Goal: Information Seeking & Learning: Learn about a topic

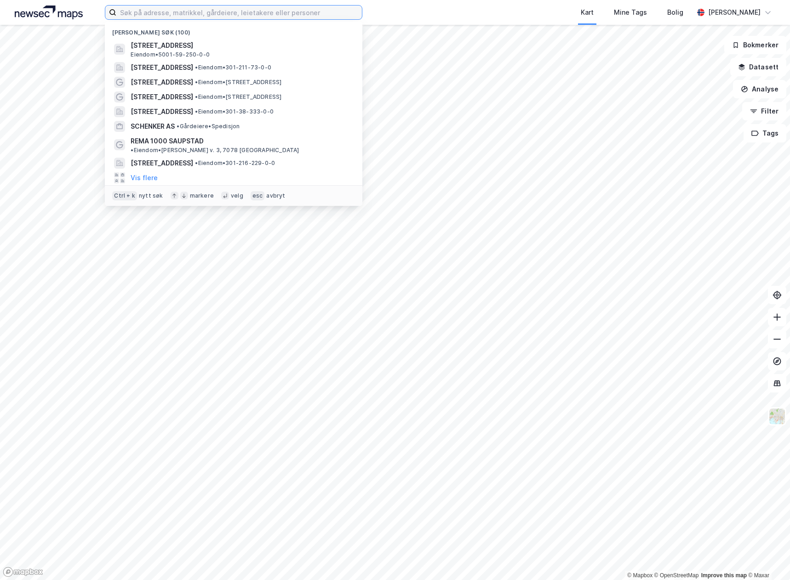
click at [202, 17] on input at bounding box center [239, 13] width 246 height 14
paste input "REMA 1000 Rakkestad"
type input "REMA 1000 Rakkestad"
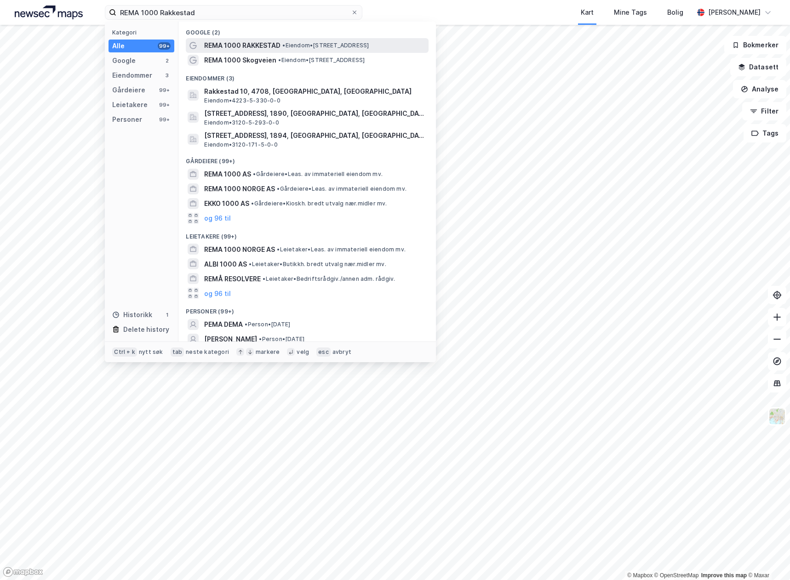
click at [225, 40] on span "REMA 1000 RAKKESTAD" at bounding box center [242, 45] width 76 height 11
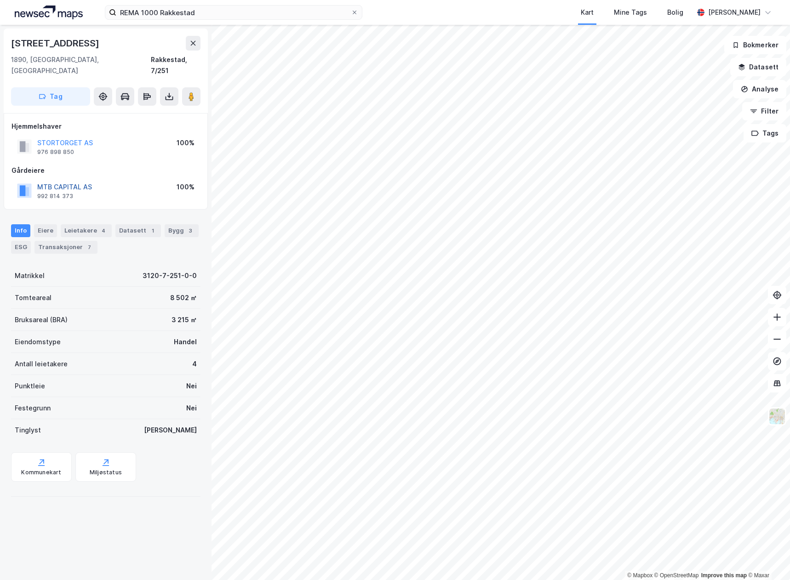
click at [0, 0] on button "MTB CAPITAL AS" at bounding box center [0, 0] width 0 height 0
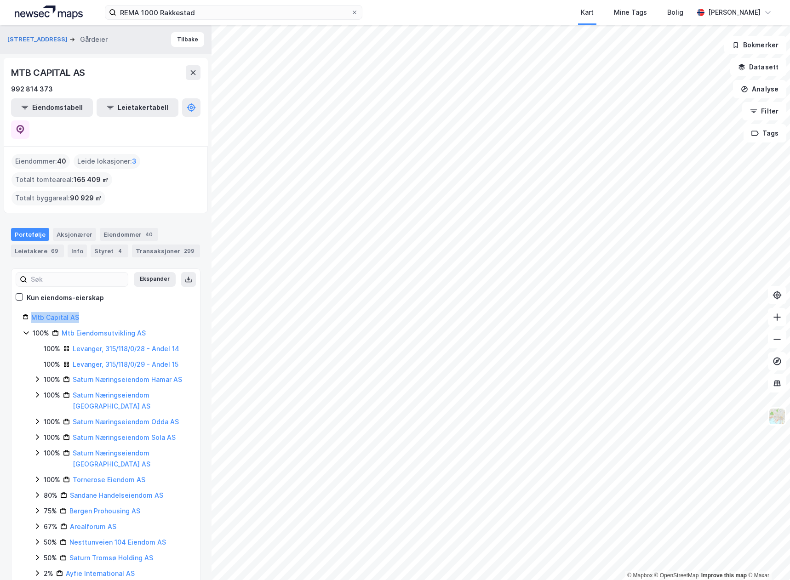
drag, startPoint x: 84, startPoint y: 296, endPoint x: 30, endPoint y: 297, distance: 54.3
click at [30, 312] on div "Mtb Capital AS" at bounding box center [106, 317] width 167 height 11
click at [43, 314] on link "Mtb Capital AS" at bounding box center [55, 318] width 48 height 8
click at [25, 125] on icon at bounding box center [20, 129] width 9 height 9
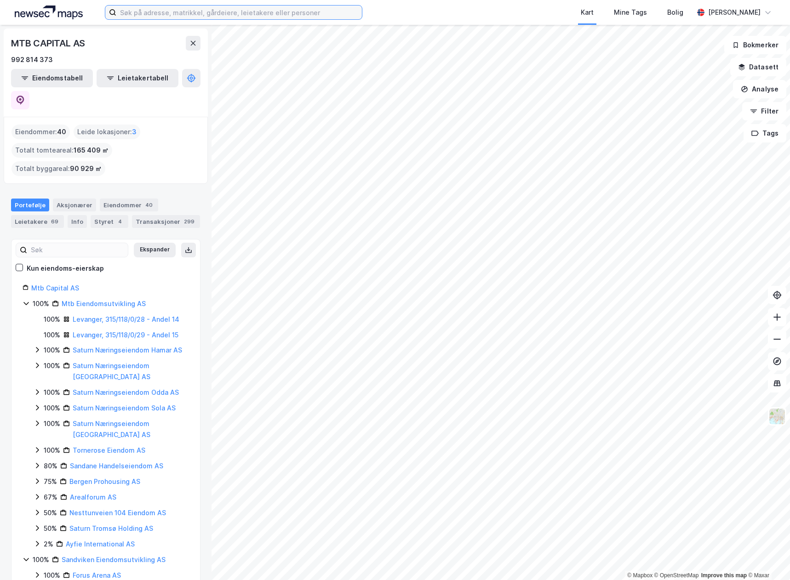
click at [150, 15] on input at bounding box center [239, 13] width 246 height 14
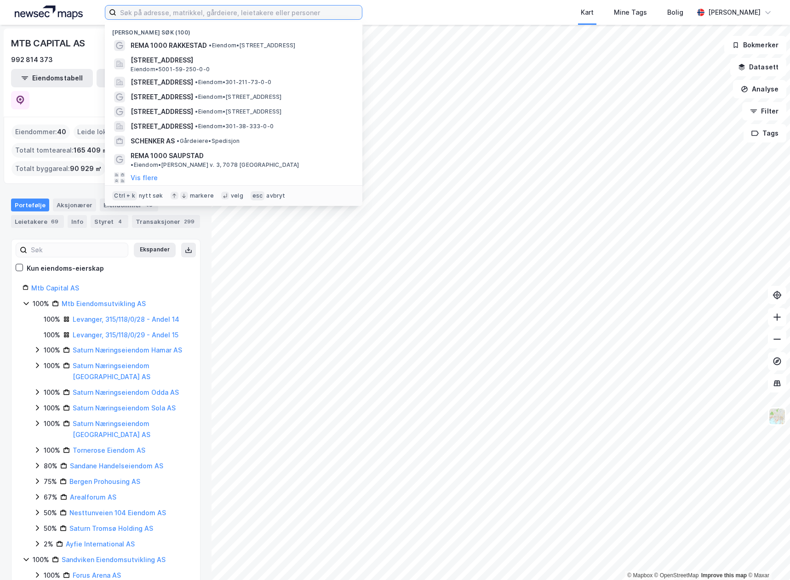
paste input "Sørkedalsveien 1"
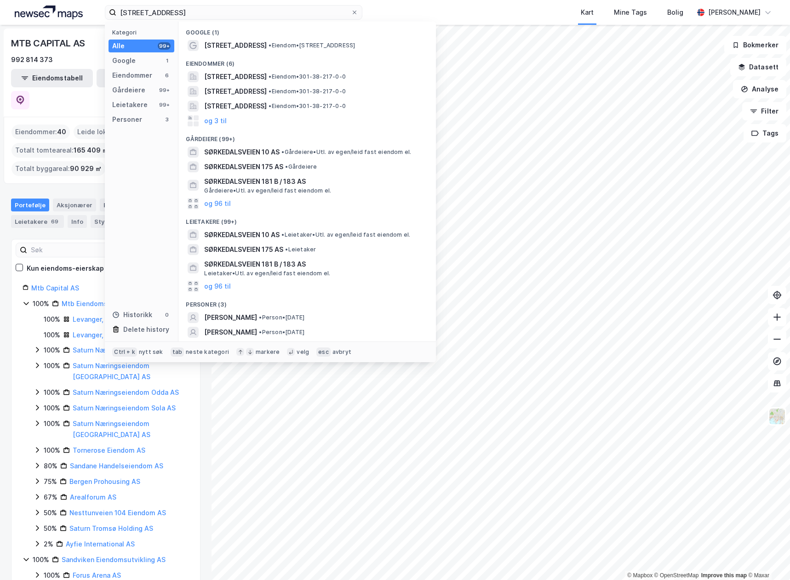
click at [247, 57] on div "Eiendommer (6)" at bounding box center [307, 61] width 258 height 17
click at [253, 48] on span "Sørkedalsveien 1" at bounding box center [235, 45] width 63 height 11
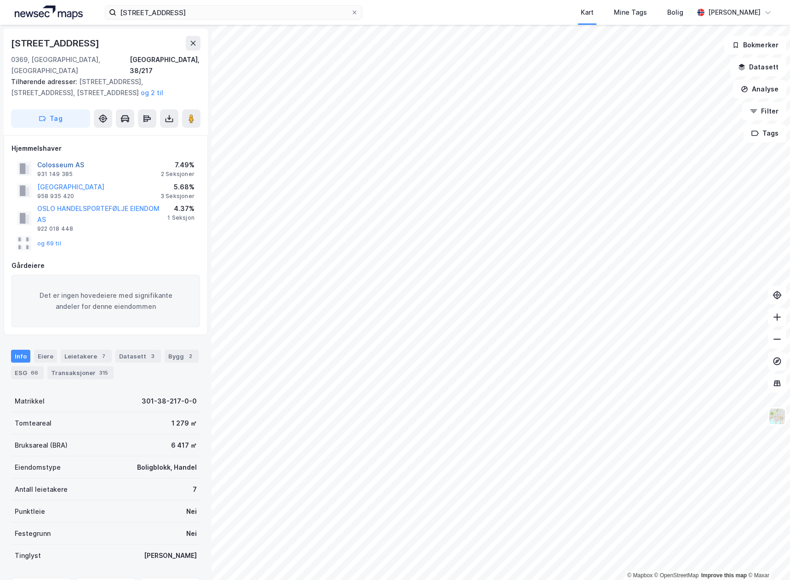
click at [0, 0] on button "Colosseum AS" at bounding box center [0, 0] width 0 height 0
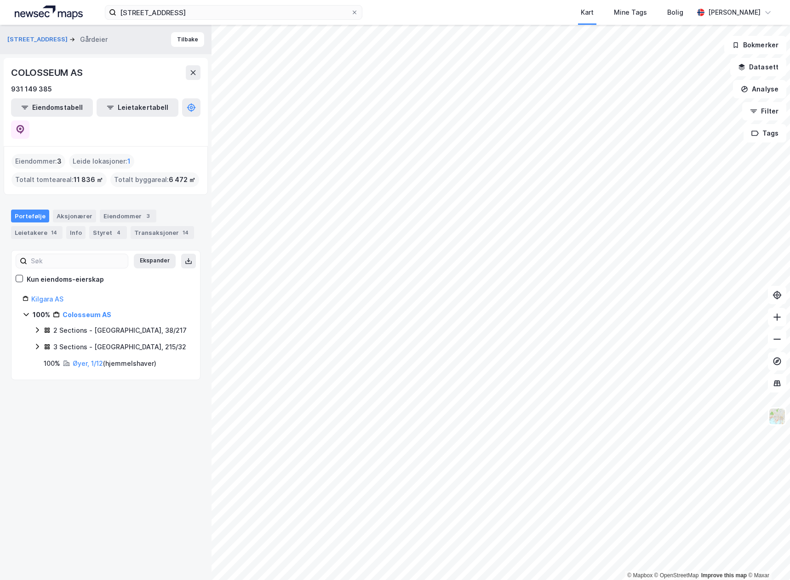
drag, startPoint x: 113, startPoint y: 284, endPoint x: 114, endPoint y: 276, distance: 8.3
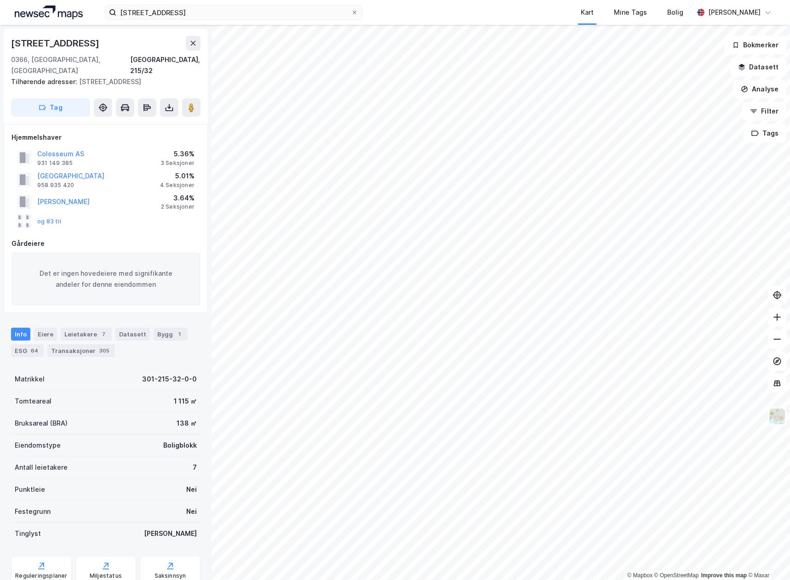
click at [307, 20] on div "Sørkedalsveien 1 Kart Mine Tags Bolig Jostein Faye-Petersen" at bounding box center [395, 12] width 790 height 25
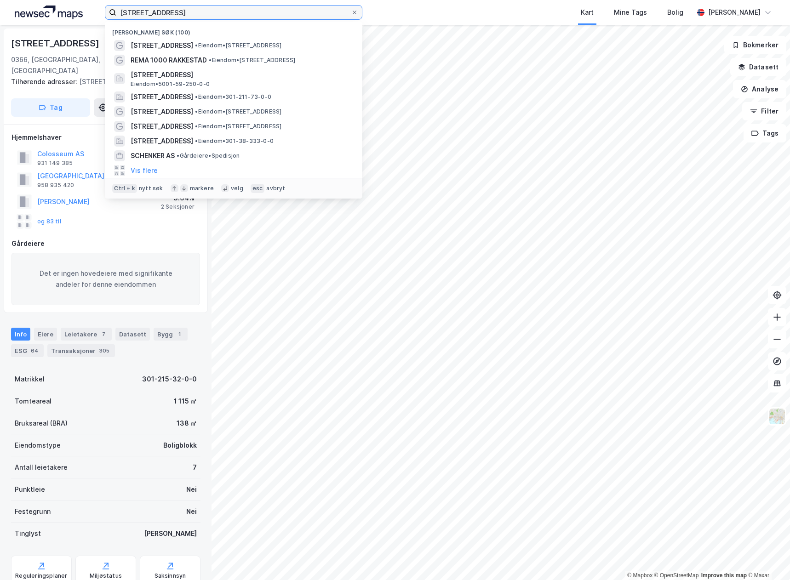
click at [305, 15] on input "Sørkedalsveien 1" at bounding box center [233, 13] width 235 height 14
paste input "REMA 1000 Majorstua"
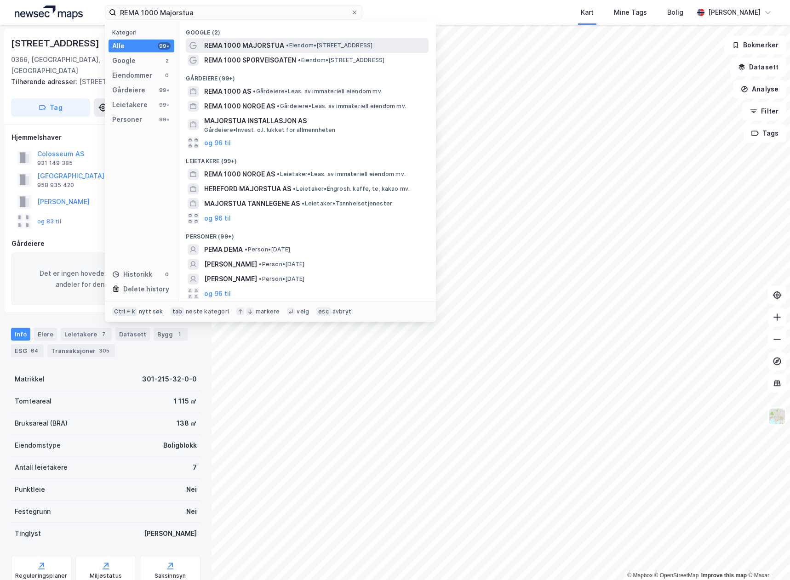
click at [246, 46] on span "REMA 1000 MAJORSTUA" at bounding box center [244, 45] width 80 height 11
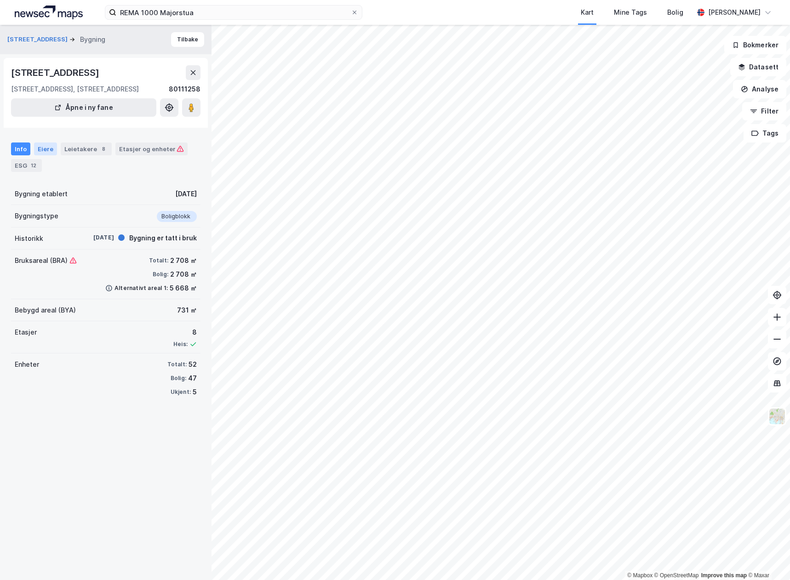
click at [41, 148] on div "Eiere" at bounding box center [45, 149] width 23 height 13
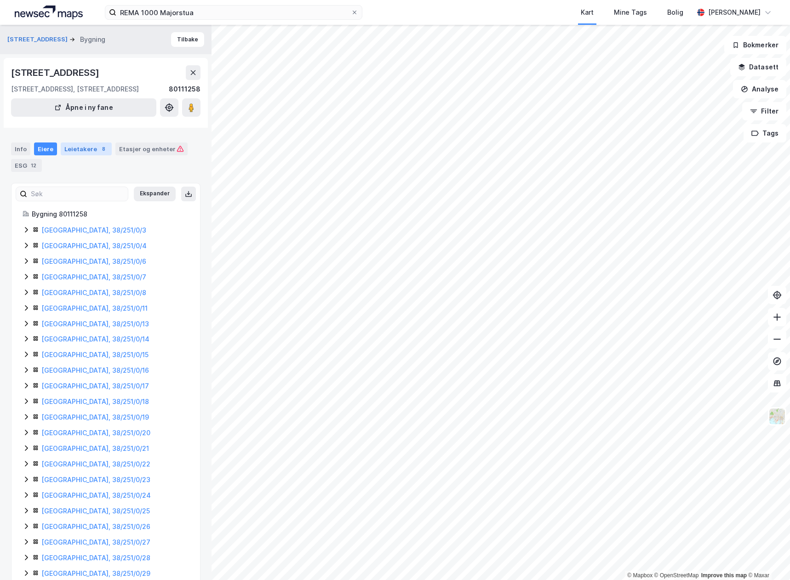
click at [92, 151] on div "Leietakere 8" at bounding box center [86, 149] width 51 height 13
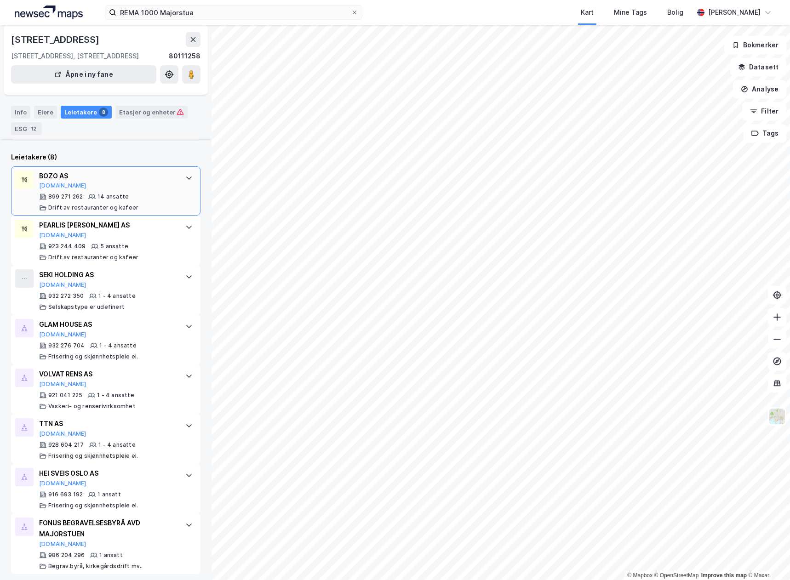
scroll to position [189, 0]
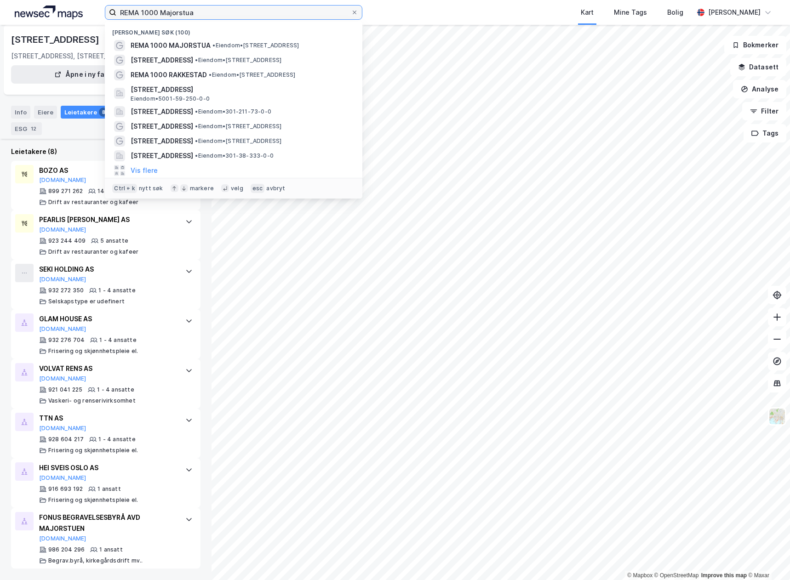
click at [147, 13] on input "REMA 1000 Majorstua" at bounding box center [233, 13] width 235 height 14
paste input "Sandefjord"
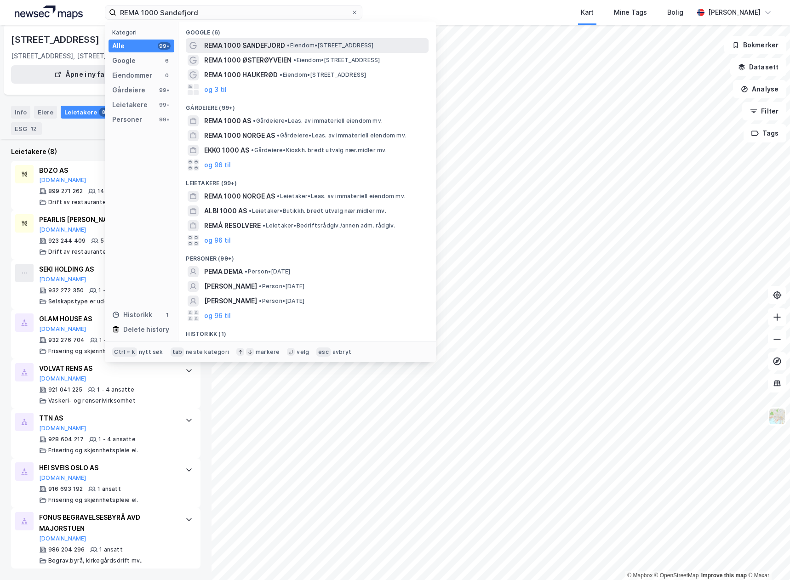
click at [281, 46] on span "REMA 1000 SANDEFJORD" at bounding box center [244, 45] width 81 height 11
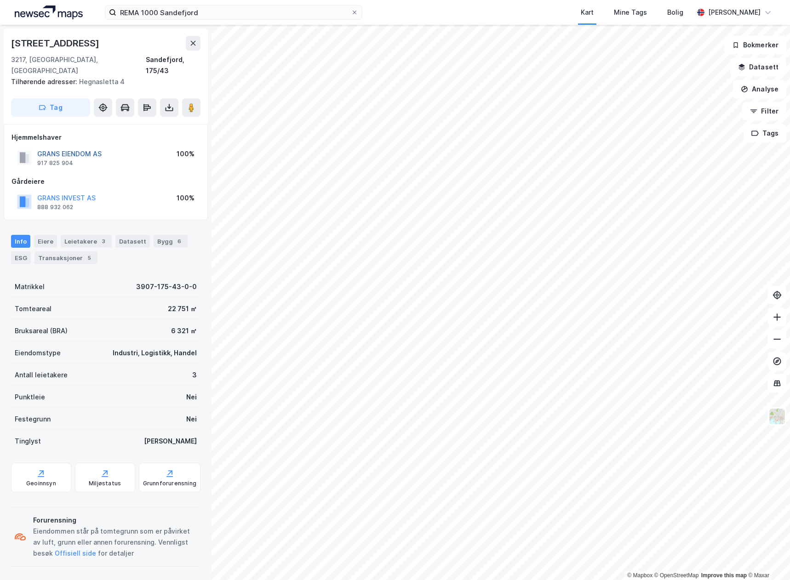
click at [0, 0] on button "GRANS EIENDOM AS" at bounding box center [0, 0] width 0 height 0
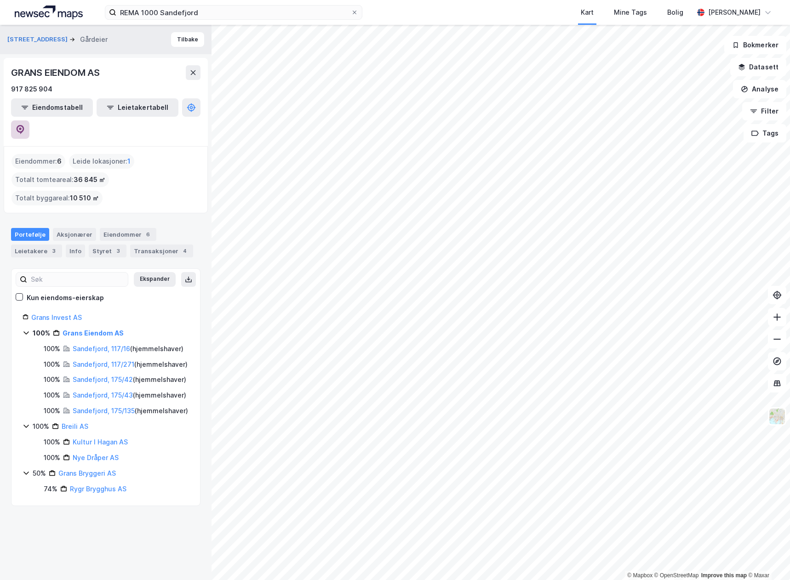
click at [29, 121] on button at bounding box center [20, 130] width 18 height 18
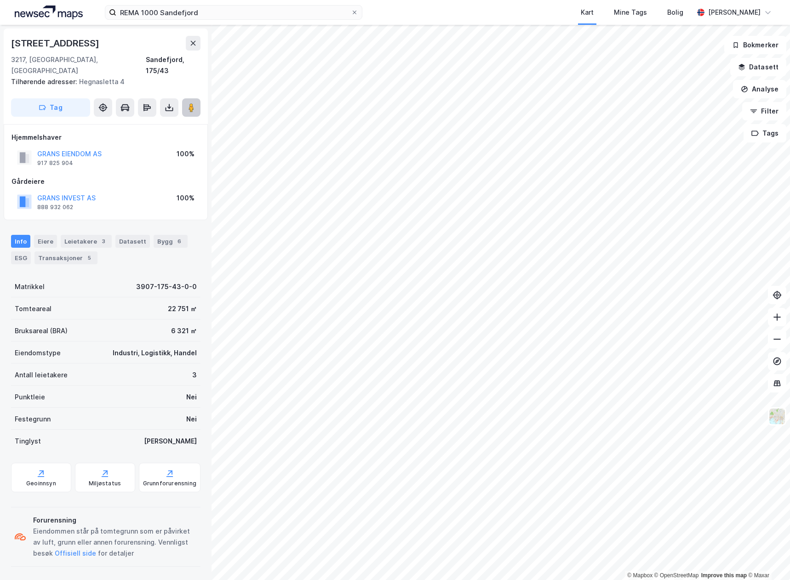
click at [189, 103] on image at bounding box center [192, 107] width 6 height 9
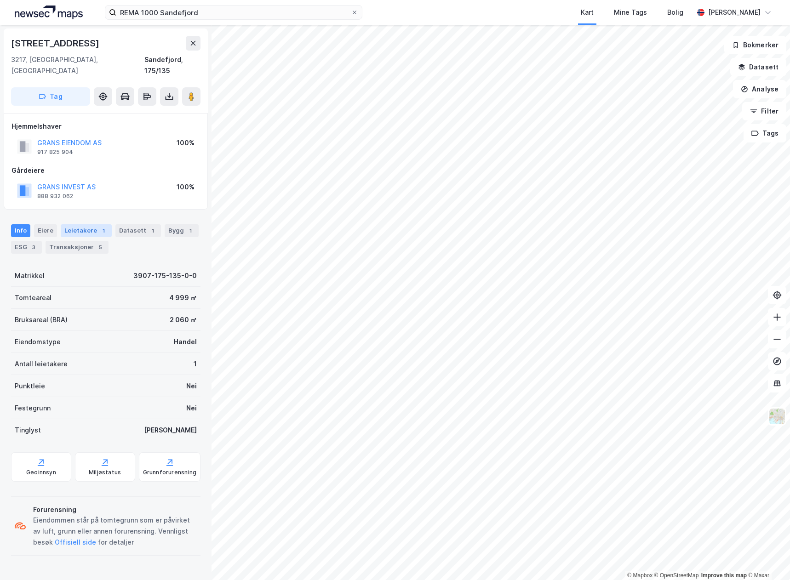
click at [101, 226] on div "1" at bounding box center [103, 230] width 9 height 9
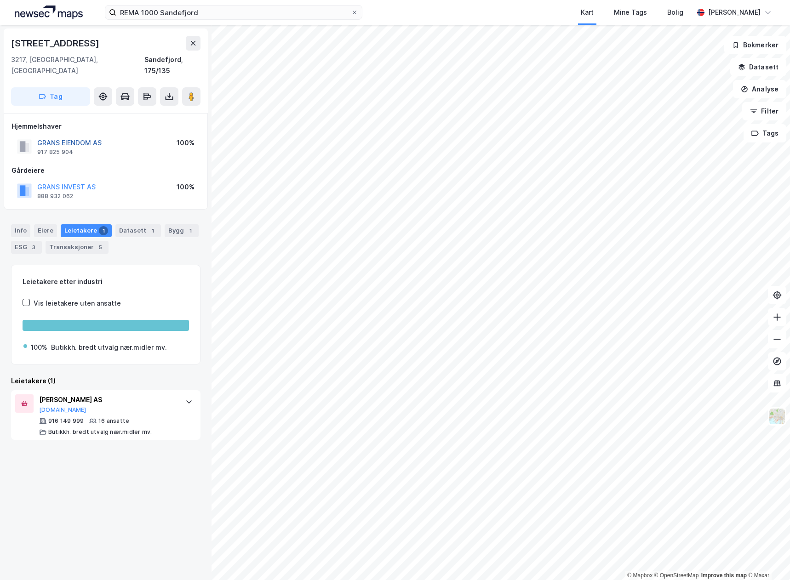
click at [0, 0] on button "GRANS EIENDOM AS" at bounding box center [0, 0] width 0 height 0
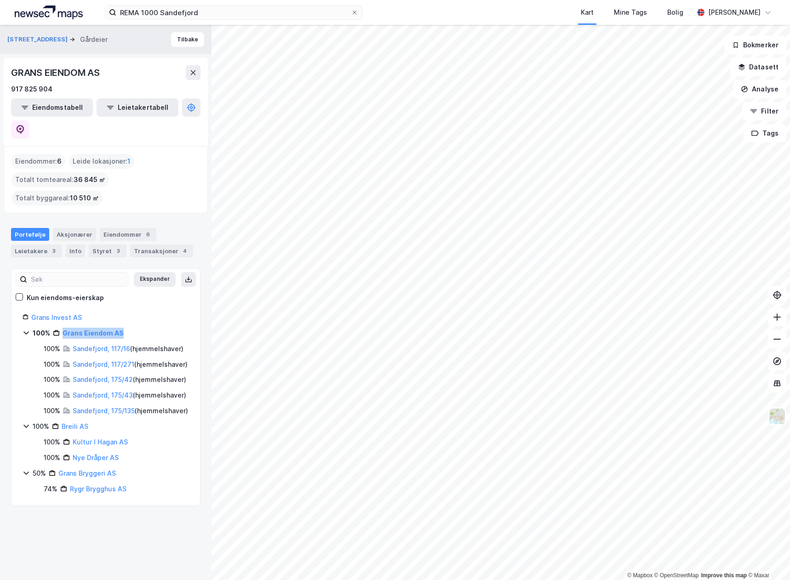
drag, startPoint x: 136, startPoint y: 291, endPoint x: 62, endPoint y: 291, distance: 74.5
click at [62, 328] on div "100% Grans Eiendom AS" at bounding box center [111, 333] width 156 height 11
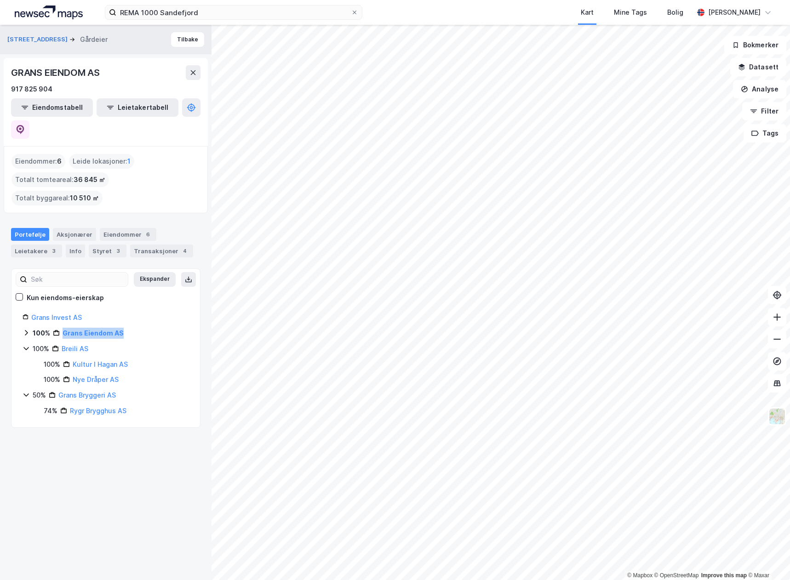
copy link "Grans Eiendom AS"
click at [149, 11] on input "REMA 1000 Sandefjord" at bounding box center [233, 13] width 235 height 14
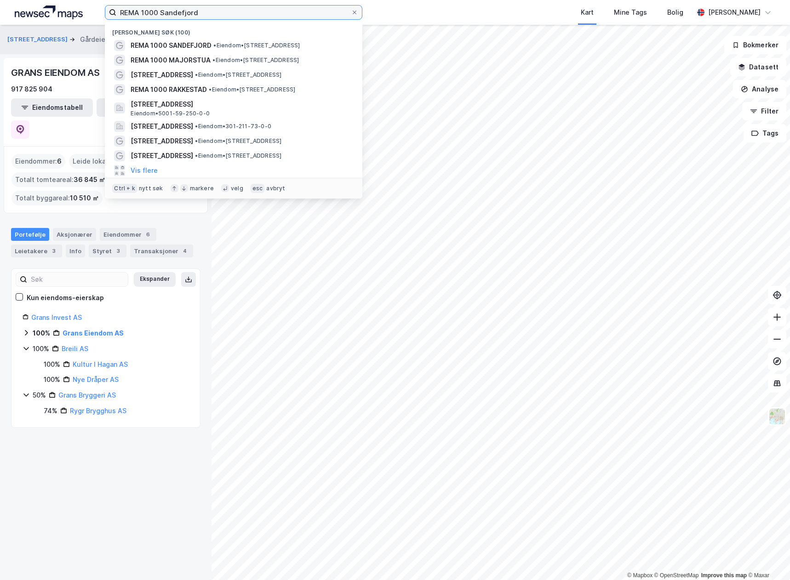
click at [149, 11] on input "REMA 1000 Sandefjord" at bounding box center [233, 13] width 235 height 14
paste input "Oppsal"
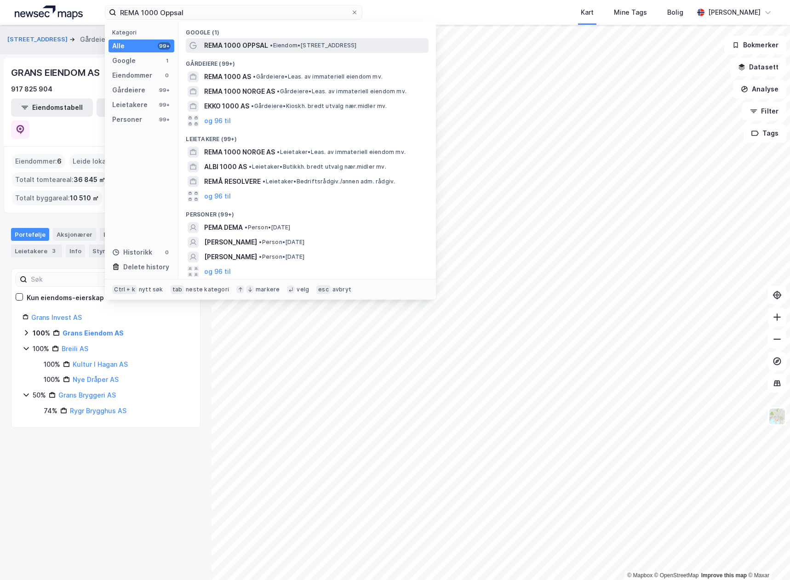
click at [273, 45] on span "•" at bounding box center [271, 45] width 3 height 7
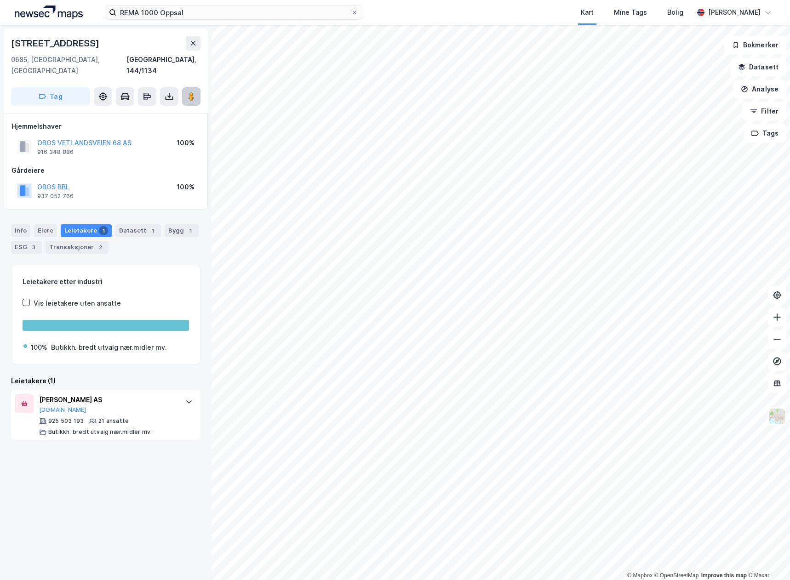
click at [199, 87] on button at bounding box center [191, 96] width 18 height 18
click at [0, 0] on button "OBOS BBL" at bounding box center [0, 0] width 0 height 0
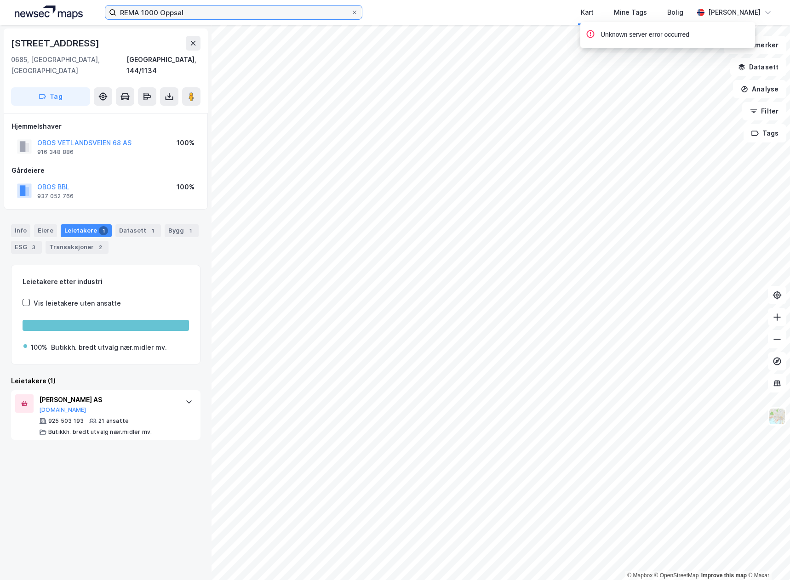
click at [185, 14] on input "REMA 1000 Oppsal" at bounding box center [233, 13] width 235 height 14
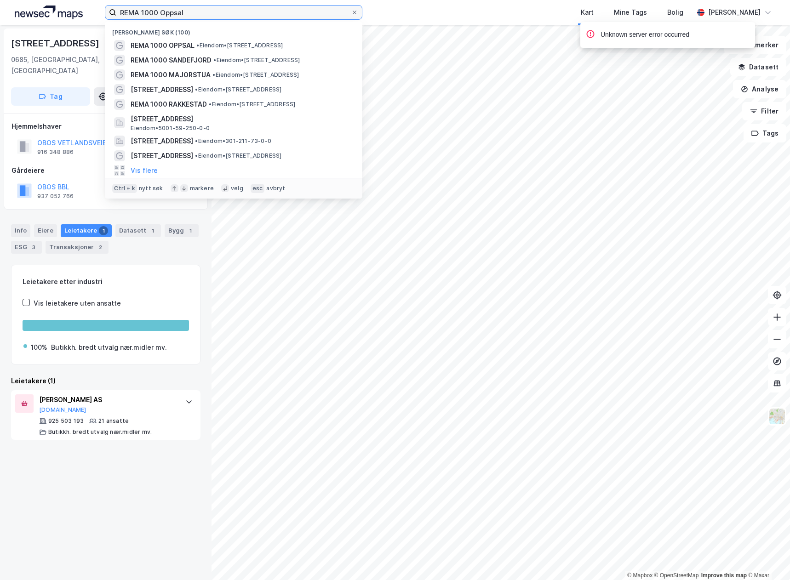
click at [185, 14] on input "REMA 1000 Oppsal" at bounding box center [233, 13] width 235 height 14
paste input "Darres gate"
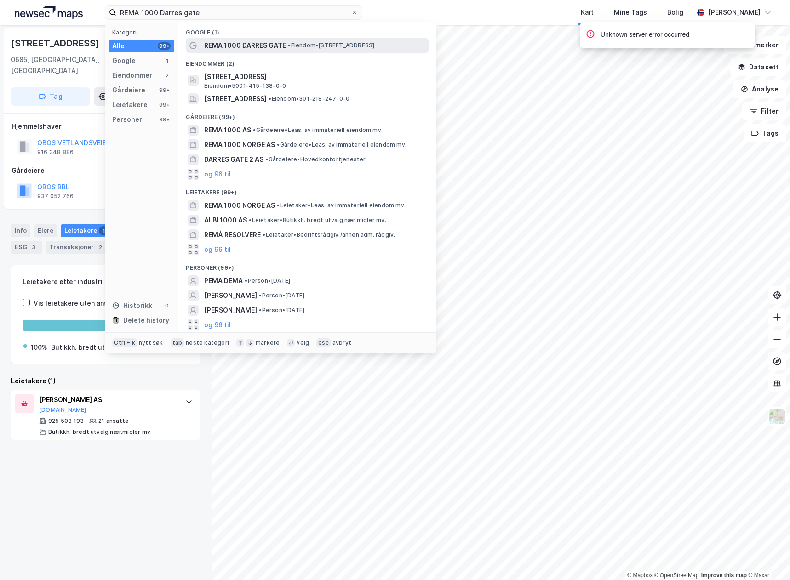
click at [236, 46] on span "REMA 1000 DARRES GATE" at bounding box center [245, 45] width 82 height 11
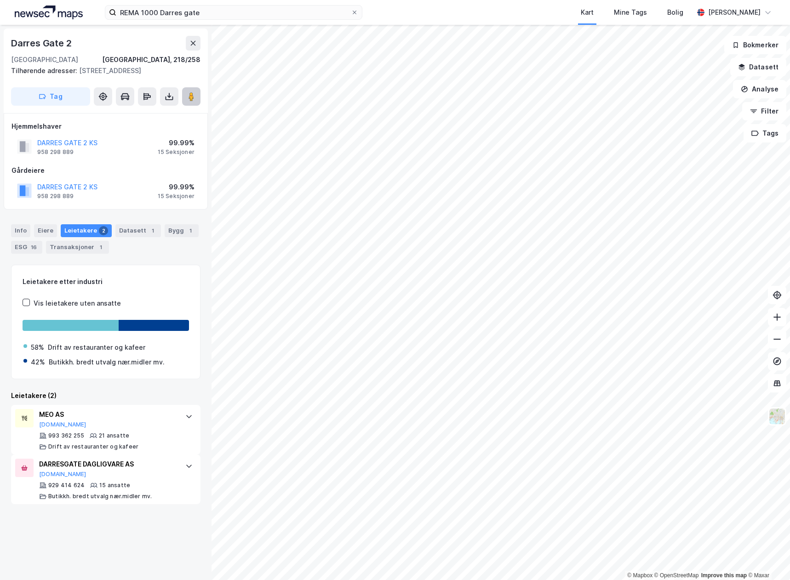
click at [200, 98] on button at bounding box center [191, 96] width 18 height 18
click at [0, 0] on button "DARRES GATE 2 KS" at bounding box center [0, 0] width 0 height 0
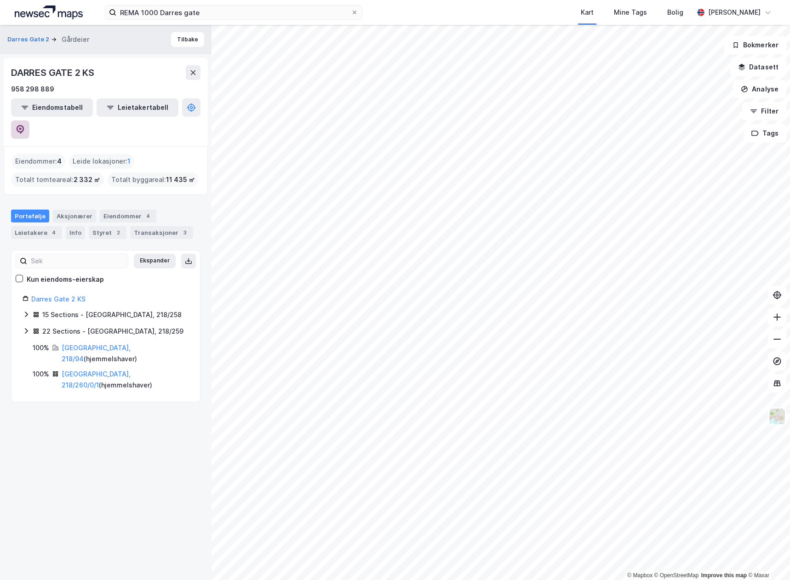
click at [29, 121] on button at bounding box center [20, 130] width 18 height 18
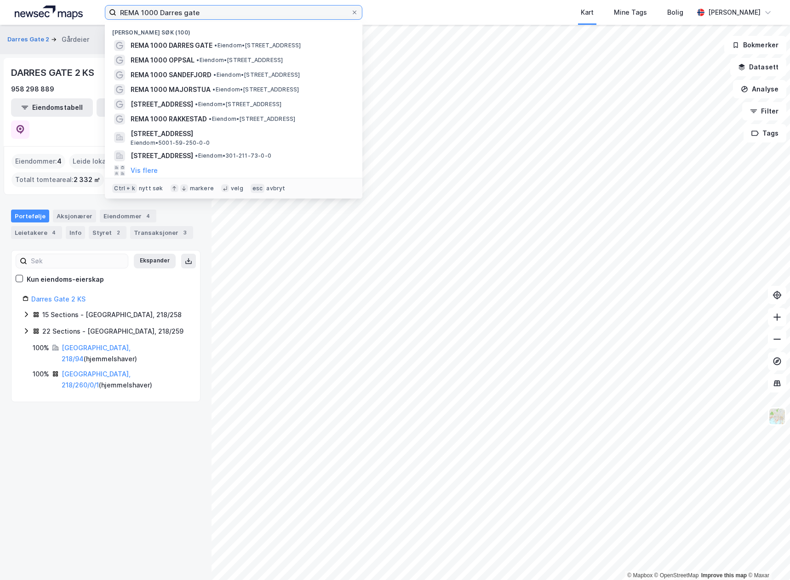
click at [188, 12] on input "REMA 1000 Darres gate" at bounding box center [233, 13] width 235 height 14
paste input "Vestnes Sør"
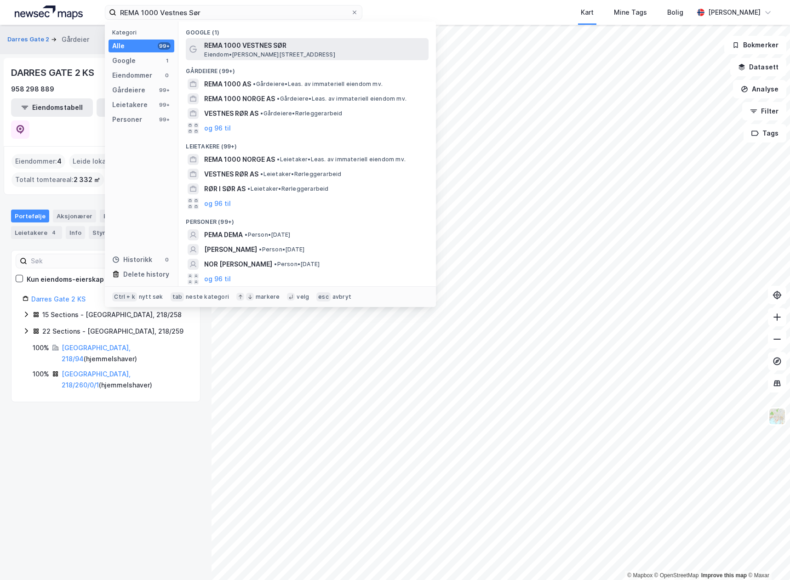
click at [252, 52] on span "Eiendom • Gustav Vigelands vei 33, 4514 Mandal" at bounding box center [269, 54] width 131 height 7
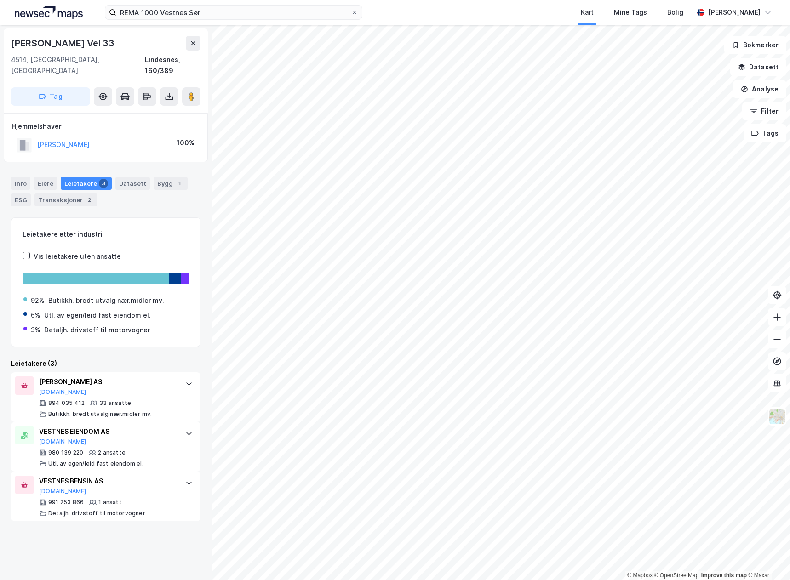
click at [144, 1] on div "REMA 1000 Vestnes Sør Kart Mine Tags Bolig Jostein Faye-Petersen" at bounding box center [395, 12] width 790 height 25
click at [149, 6] on input "REMA 1000 Vestnes Sør" at bounding box center [233, 13] width 235 height 14
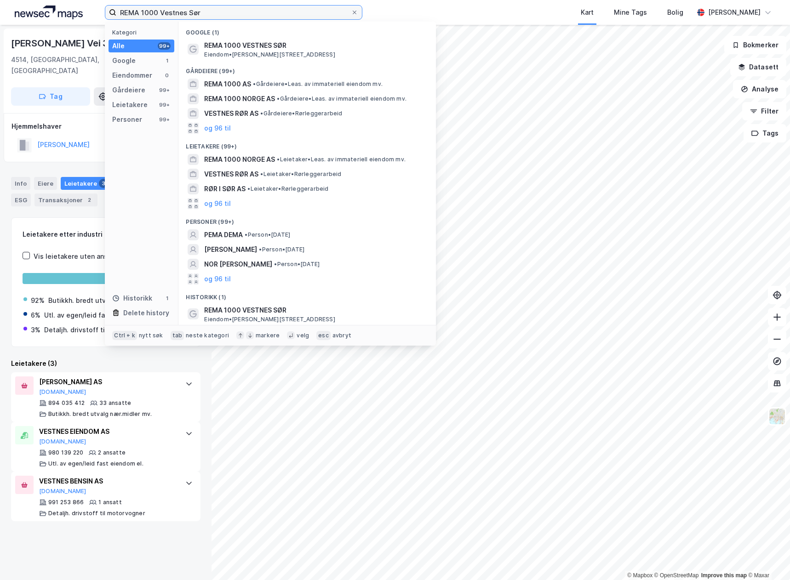
click at [149, 6] on input "REMA 1000 Vestnes Sør" at bounding box center [233, 13] width 235 height 14
paste input "Åros"
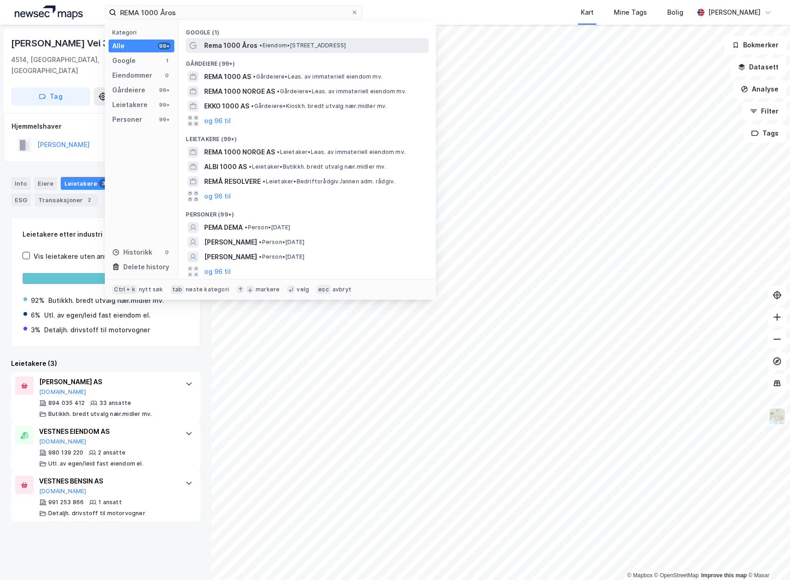
click at [230, 47] on span "Rema 1000 Åros" at bounding box center [230, 45] width 53 height 11
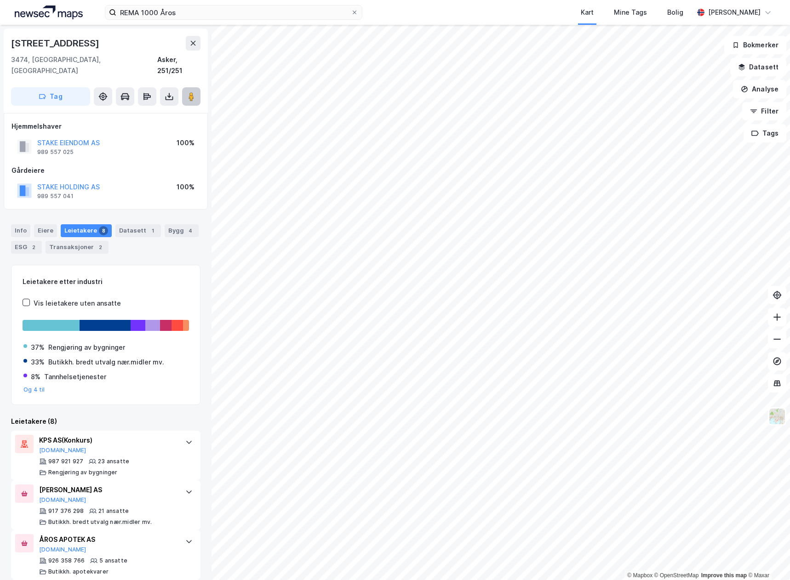
click at [190, 92] on image at bounding box center [192, 96] width 6 height 9
click at [0, 0] on button "STAKE EIENDOM AS" at bounding box center [0, 0] width 0 height 0
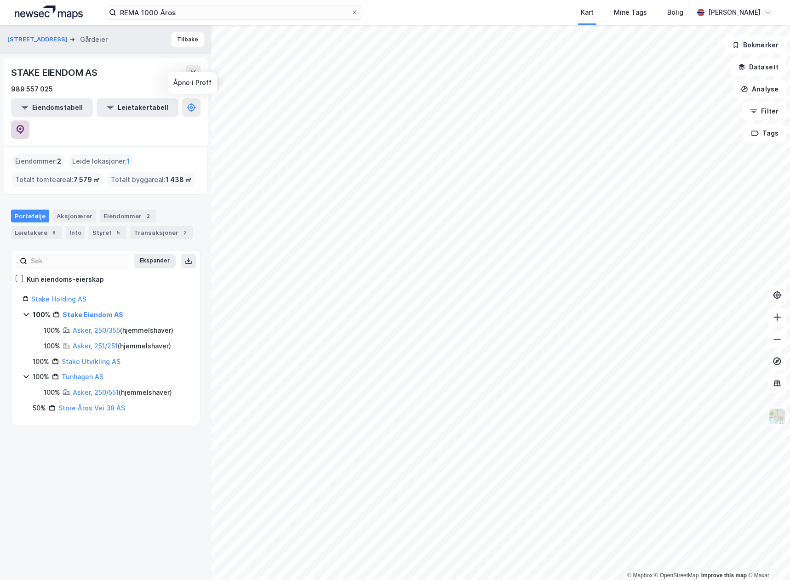
click at [22, 127] on icon at bounding box center [20, 128] width 3 height 3
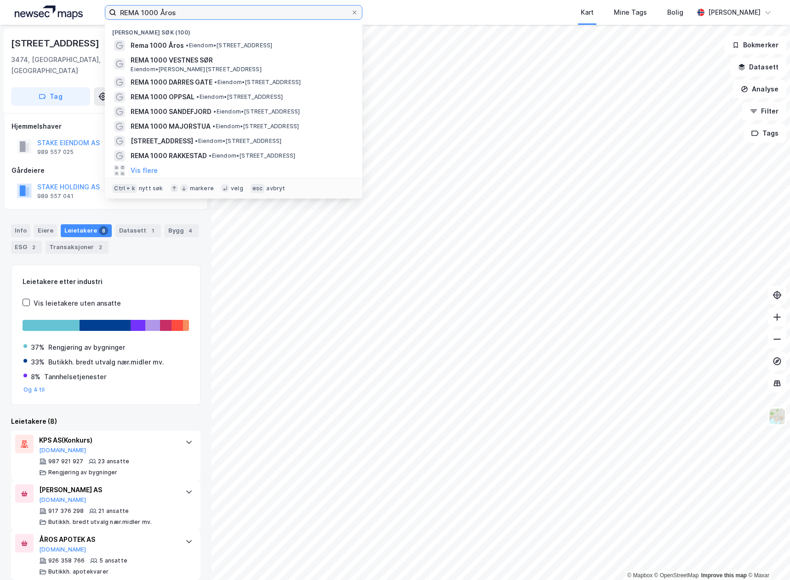
click at [221, 12] on input "REMA 1000 Åros" at bounding box center [233, 13] width 235 height 14
paste input "Vigeland"
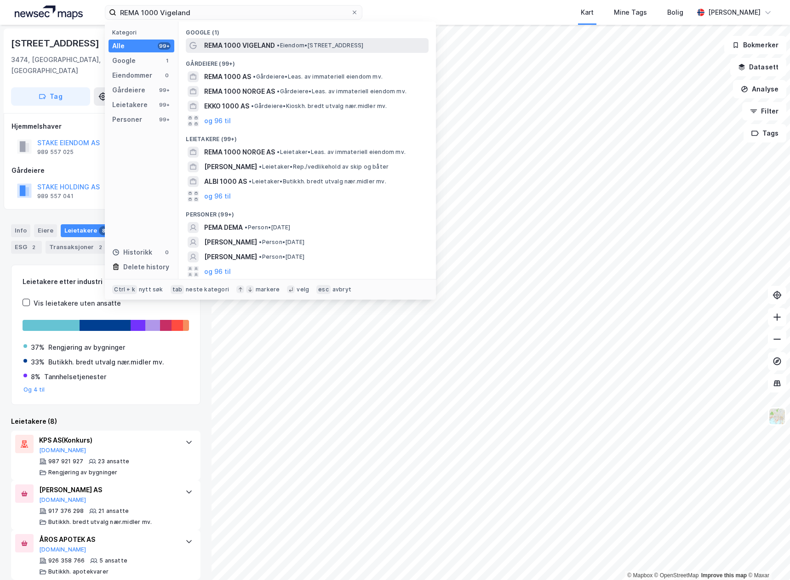
click at [270, 51] on div "REMA 1000 VIGELAND • Eiendom • Rådhusveien 2A, 4520 Sør-audnedal" at bounding box center [307, 45] width 243 height 15
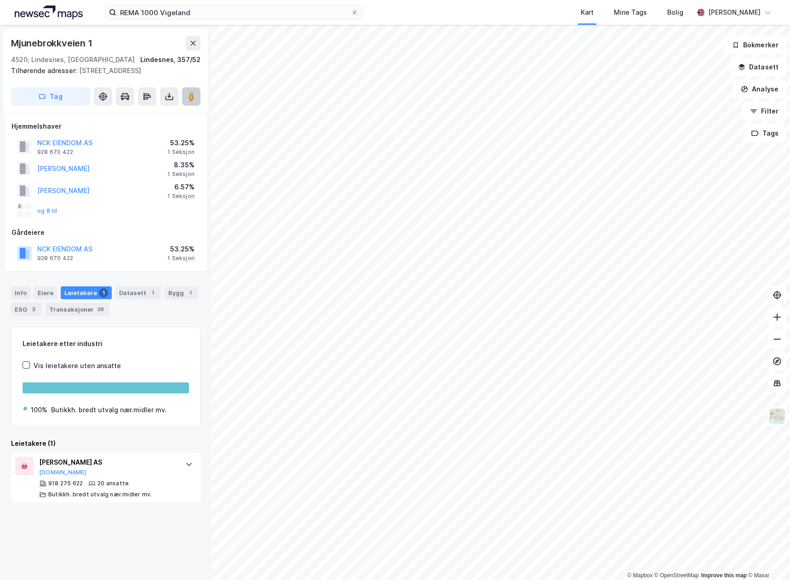
click at [193, 95] on image at bounding box center [192, 96] width 6 height 9
click at [0, 0] on button "NCK EIENDOM AS" at bounding box center [0, 0] width 0 height 0
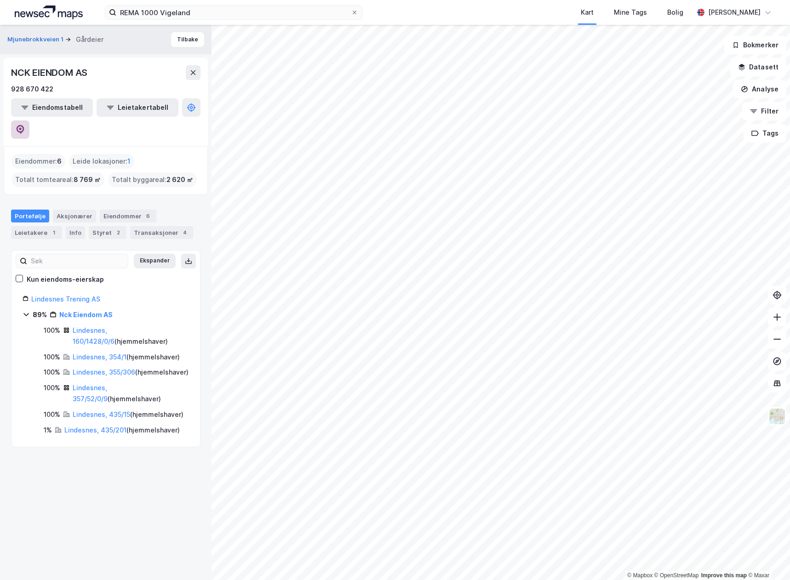
click at [25, 125] on icon at bounding box center [20, 129] width 9 height 9
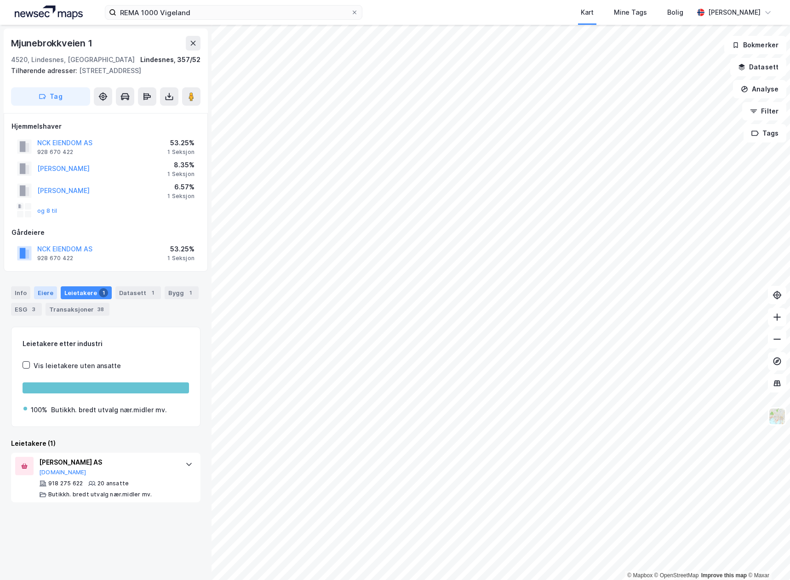
click at [48, 292] on div "Eiere" at bounding box center [45, 293] width 23 height 13
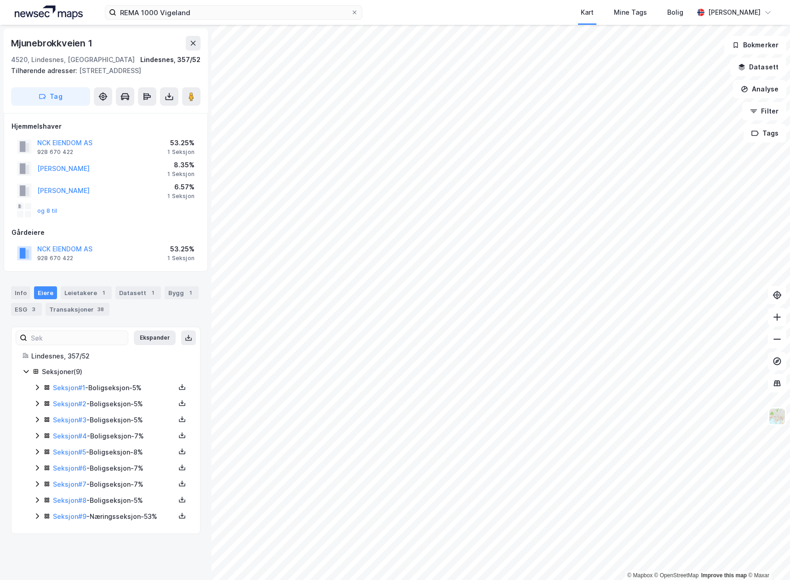
click at [110, 518] on div "Seksjon # 9 - Næringsseksjon - 53%" at bounding box center [114, 516] width 122 height 11
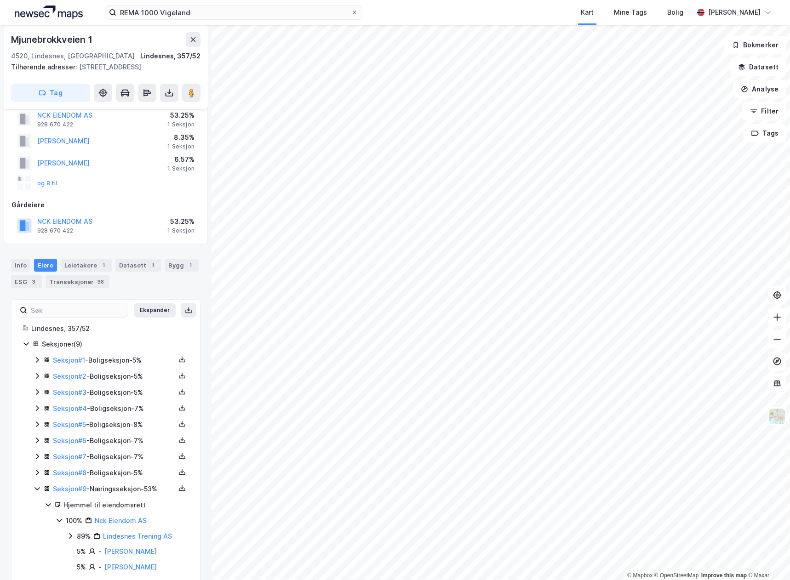
scroll to position [54, 0]
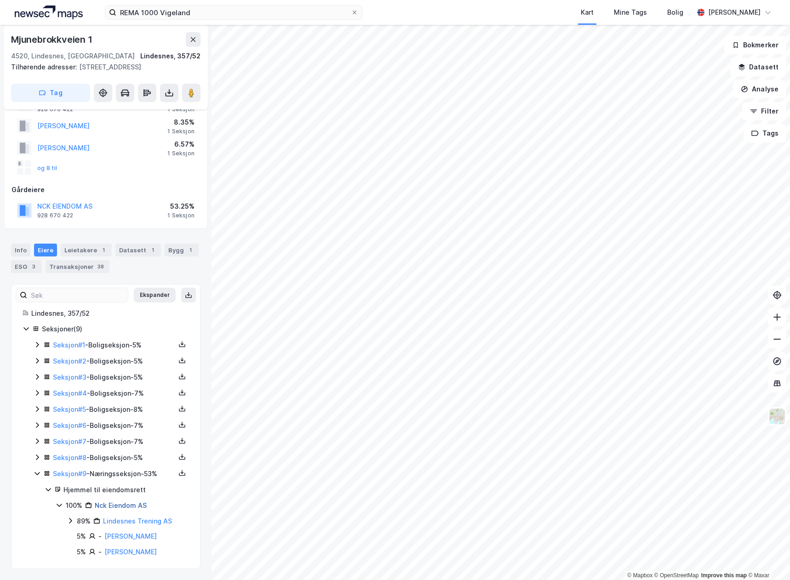
click at [125, 502] on link "Nck Eiendom AS" at bounding box center [121, 506] width 52 height 8
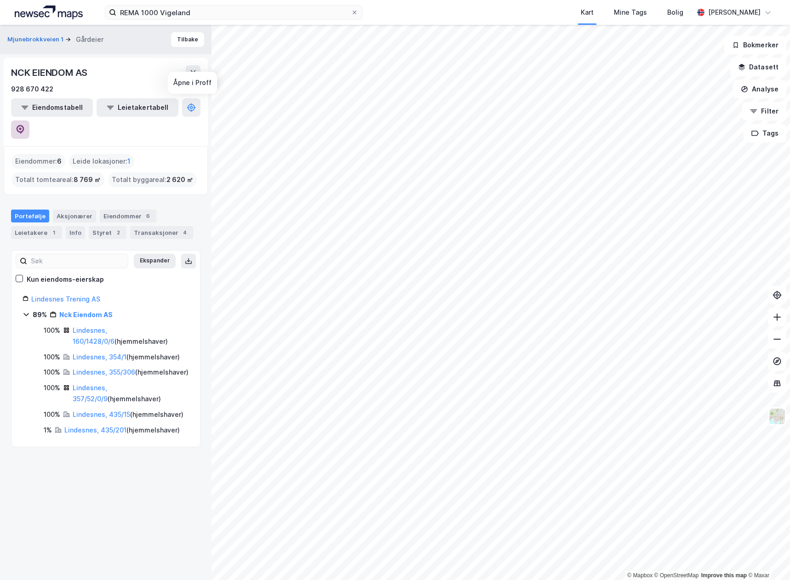
click at [25, 125] on icon at bounding box center [20, 129] width 9 height 9
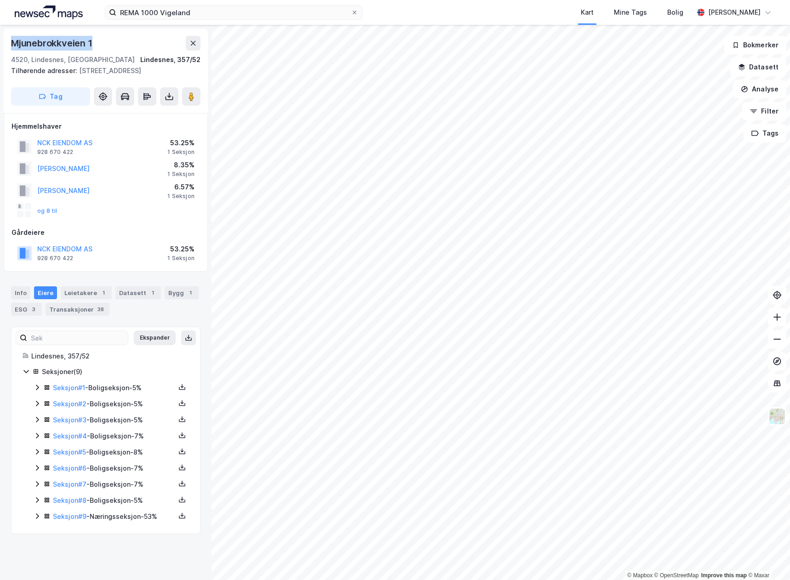
drag, startPoint x: 117, startPoint y: 46, endPoint x: 1, endPoint y: 40, distance: 115.6
click at [1, 40] on div "Mjunebrokkveien 1 4520, Lindesnes, Agder Lindesnes, 357/52 Tilhørende adresser:…" at bounding box center [106, 303] width 212 height 556
click at [101, 54] on div "4520, Lindesnes, Agder Lindesnes, 357/52" at bounding box center [106, 59] width 190 height 11
drag, startPoint x: 98, startPoint y: 43, endPoint x: -9, endPoint y: 44, distance: 107.2
click at [0, 44] on html "REMA 1000 Vigeland Kart Mine Tags Bolig Jostein Faye-Petersen © Mapbox © OpenSt…" at bounding box center [395, 290] width 790 height 580
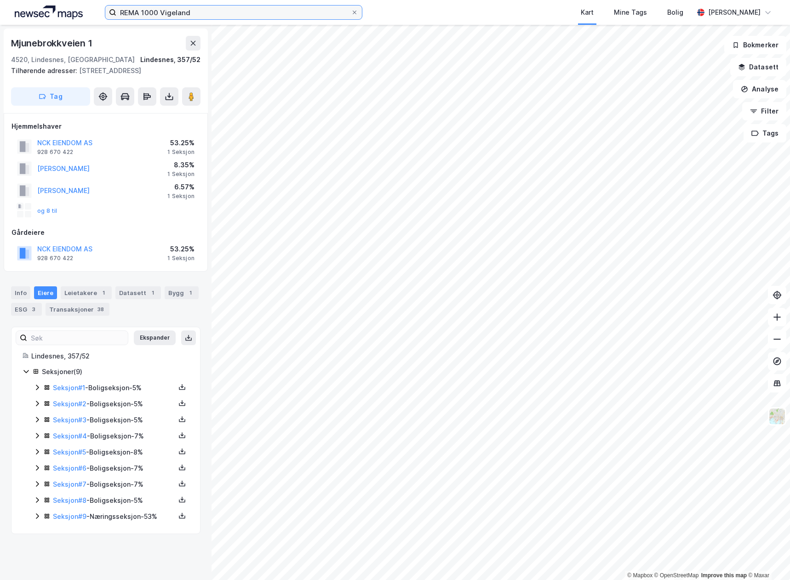
click at [136, 11] on input "REMA 1000 Vigeland" at bounding box center [233, 13] width 235 height 14
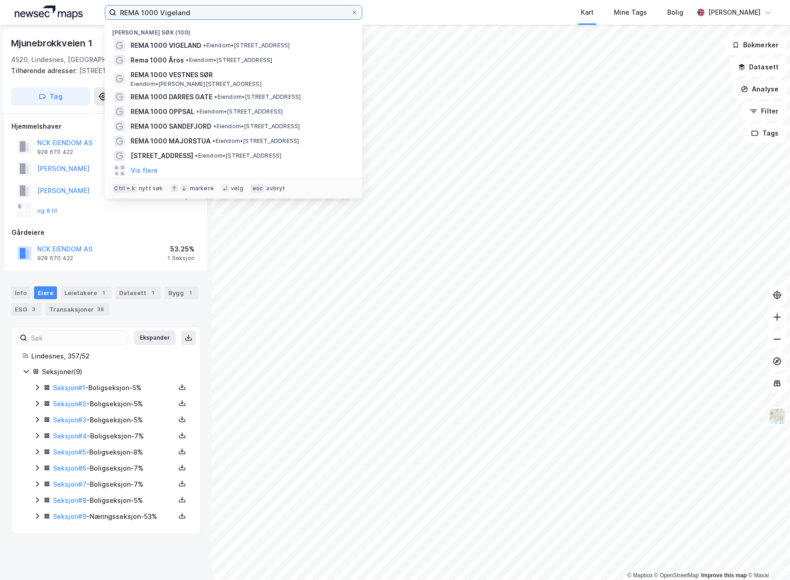
click at [136, 11] on input "REMA 1000 Vigeland" at bounding box center [233, 13] width 235 height 14
paste input "Gressvik"
type input "REMA 1000 Gressvik"
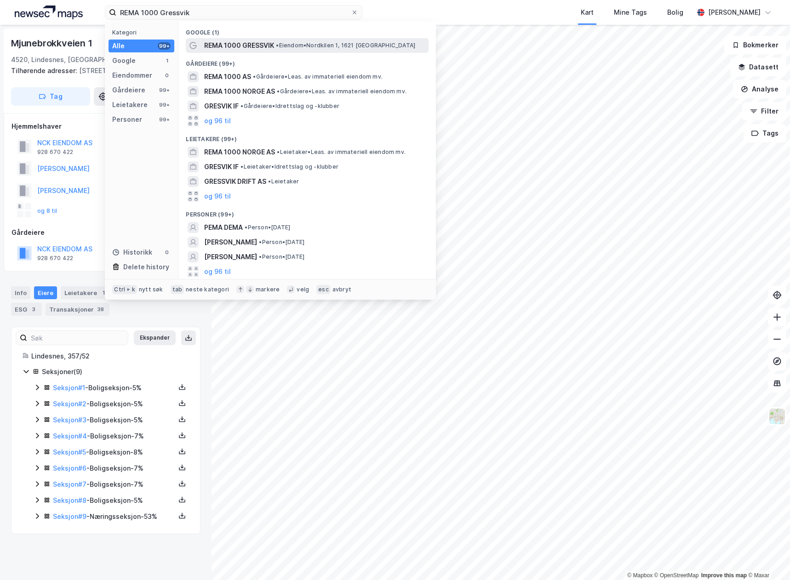
click at [234, 48] on span "REMA 1000 GRESSVIK" at bounding box center [239, 45] width 70 height 11
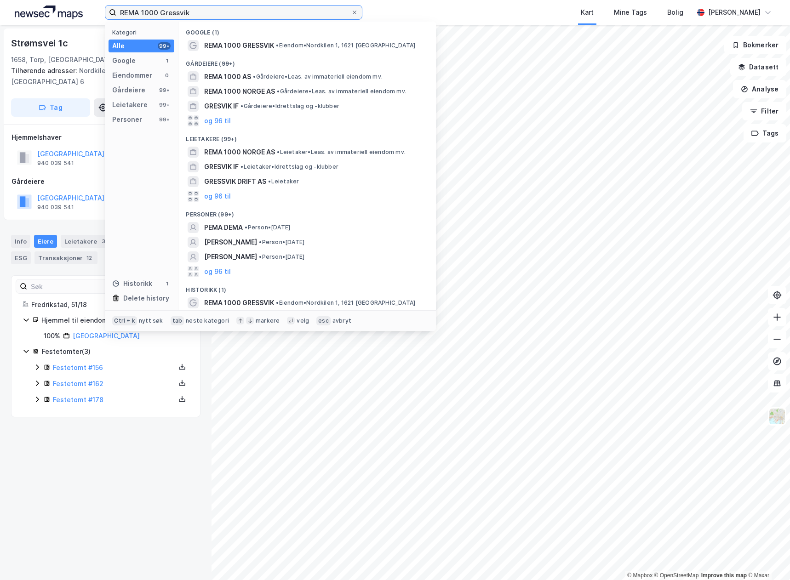
click at [195, 11] on input "REMA 1000 Gressvik" at bounding box center [233, 13] width 235 height 14
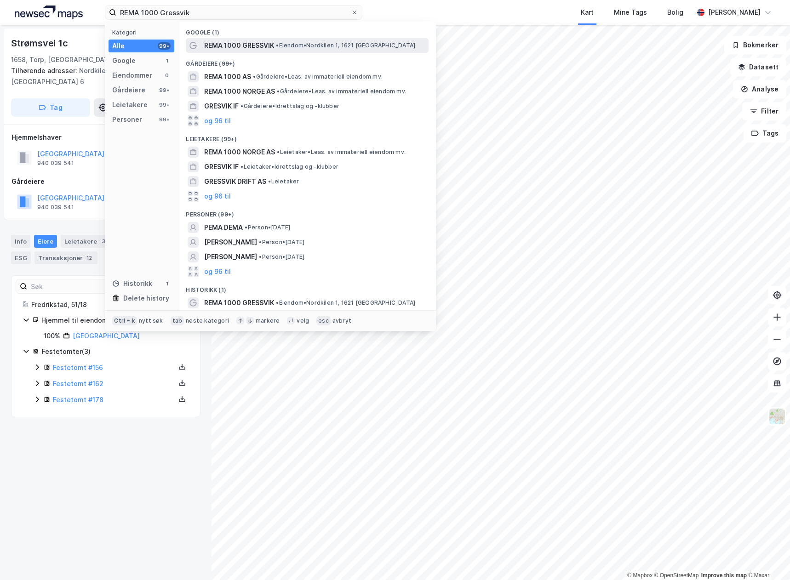
click at [255, 46] on span "REMA 1000 GRESSVIK" at bounding box center [239, 45] width 70 height 11
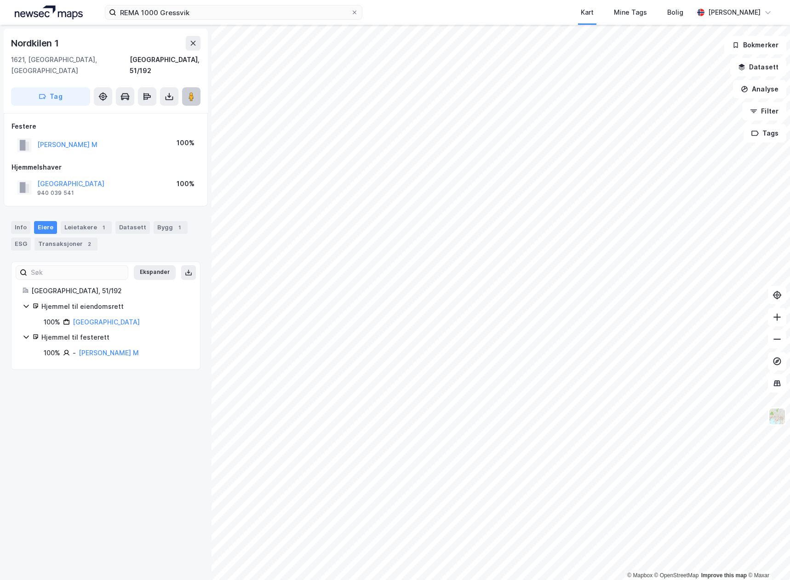
click at [191, 92] on image at bounding box center [192, 96] width 6 height 9
click at [0, 0] on button "HENRIKSEN SOLVEIG M" at bounding box center [0, 0] width 0 height 0
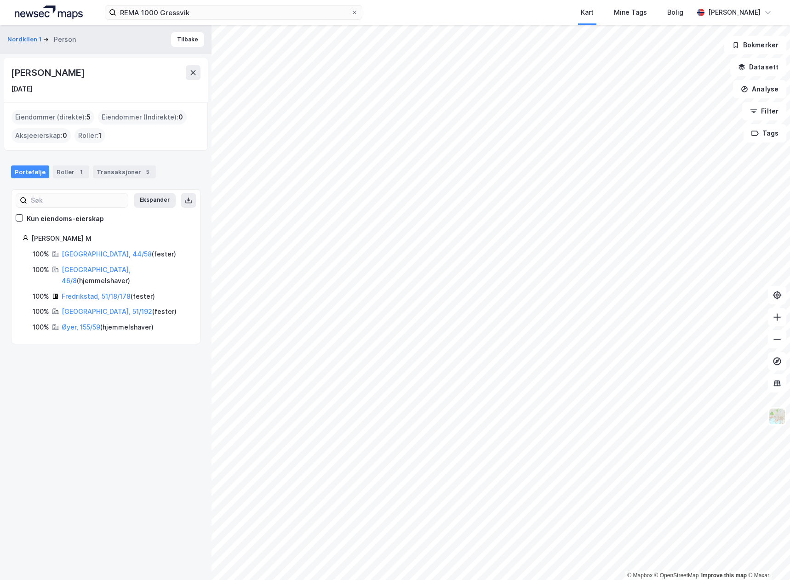
drag, startPoint x: 154, startPoint y: 71, endPoint x: 9, endPoint y: 77, distance: 145.5
click at [9, 77] on div "Solveig Margaretha Henriksen 14. nov. 1946" at bounding box center [106, 80] width 204 height 44
copy div "Solveig Margaretha Henriksen"
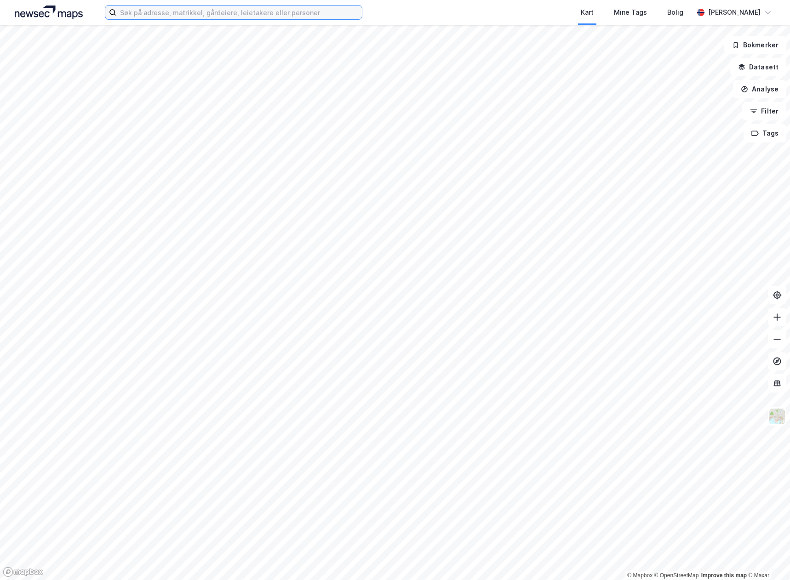
click at [191, 7] on input at bounding box center [239, 13] width 246 height 14
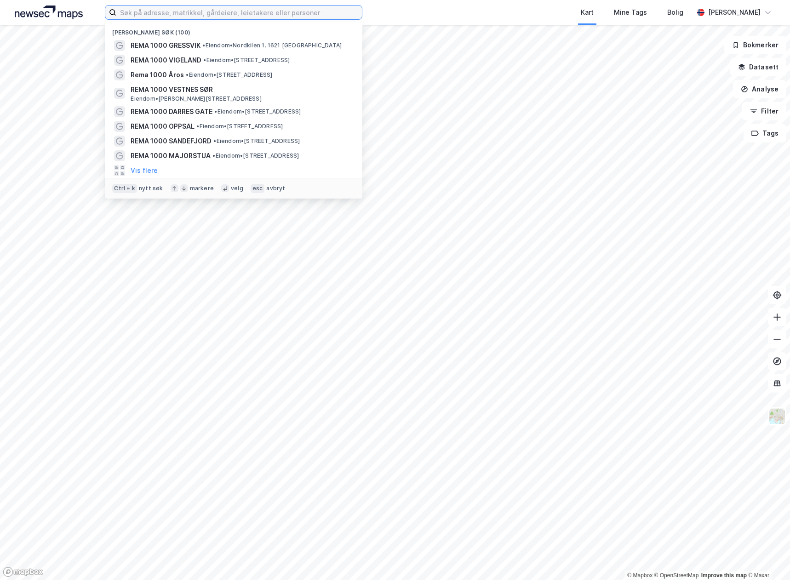
paste input "REMA 1000 Sinsenveien"
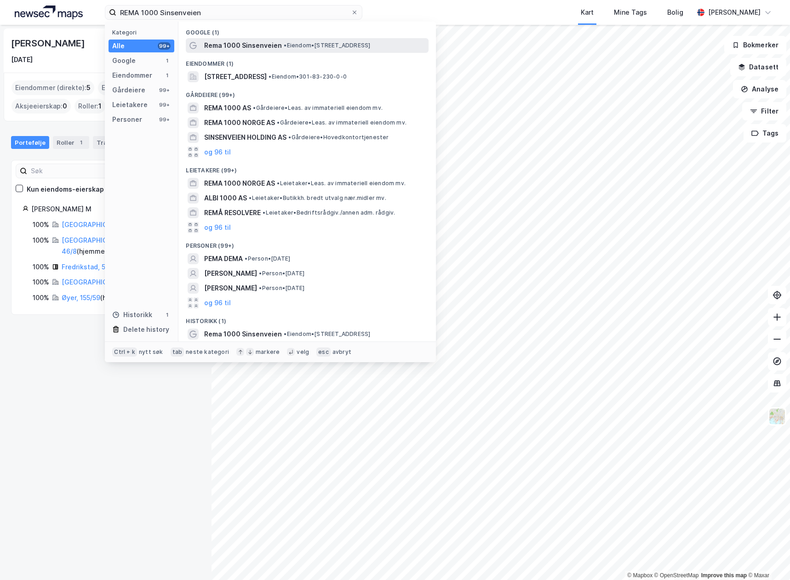
click at [240, 46] on span "Rema 1000 Sinsenveien" at bounding box center [243, 45] width 78 height 11
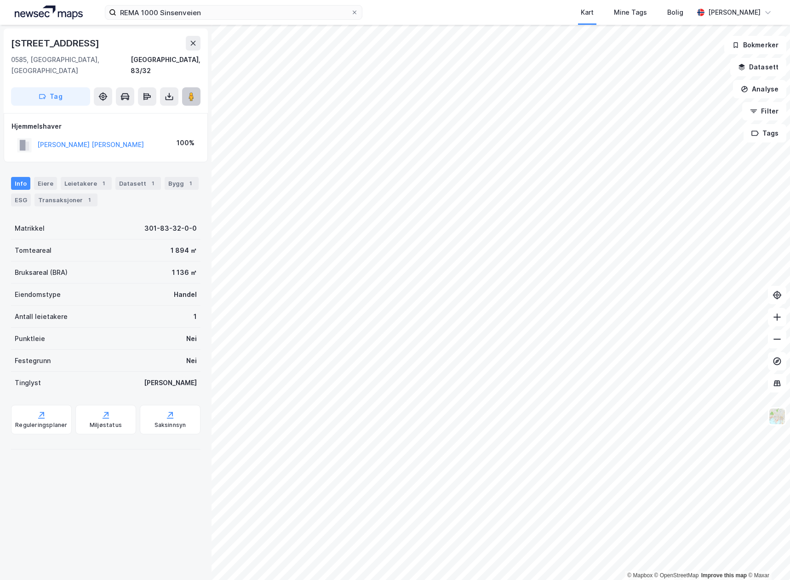
click at [195, 92] on icon at bounding box center [191, 96] width 9 height 9
click at [0, 0] on button "SKOGSTAD PER THORMOD" at bounding box center [0, 0] width 0 height 0
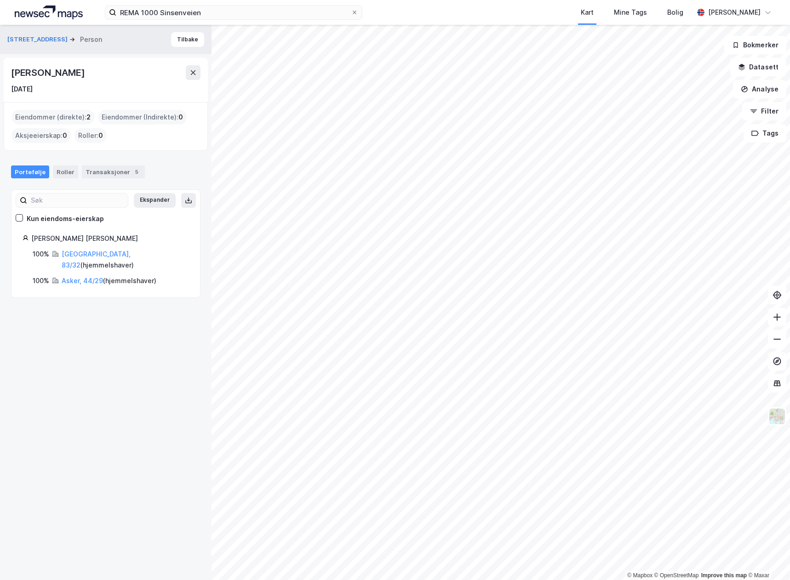
click at [166, 360] on div "Sinsenveien 55 Person Tilbake Per Thormod Skogstad 15. aug. 1942 Eiendommer (di…" at bounding box center [106, 303] width 212 height 556
drag, startPoint x: 118, startPoint y: 73, endPoint x: 13, endPoint y: 71, distance: 104.9
click at [13, 71] on div "Per Thormod Skogstad" at bounding box center [106, 72] width 190 height 15
copy div "Per Thormod Skogstad"
click at [176, 18] on input "REMA 1000 Sinsenveien" at bounding box center [233, 13] width 235 height 14
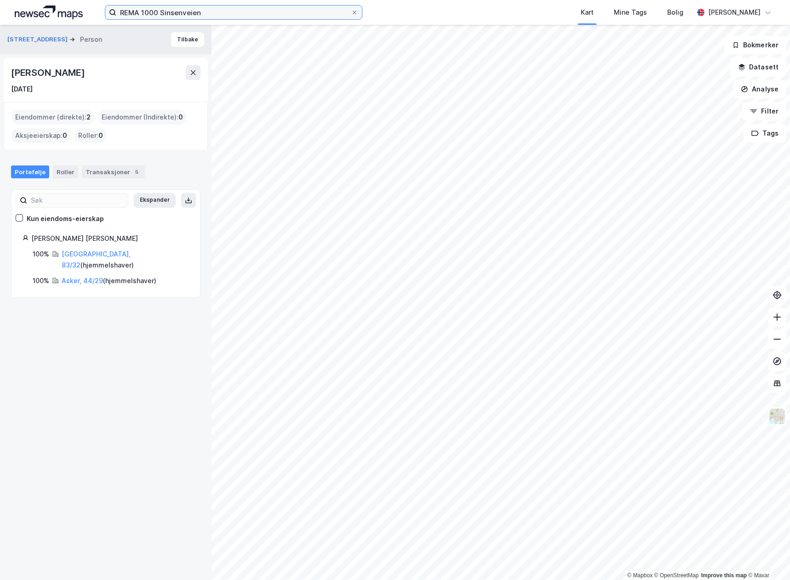
click at [176, 18] on input "REMA 1000 Sinsenveien" at bounding box center [233, 13] width 235 height 14
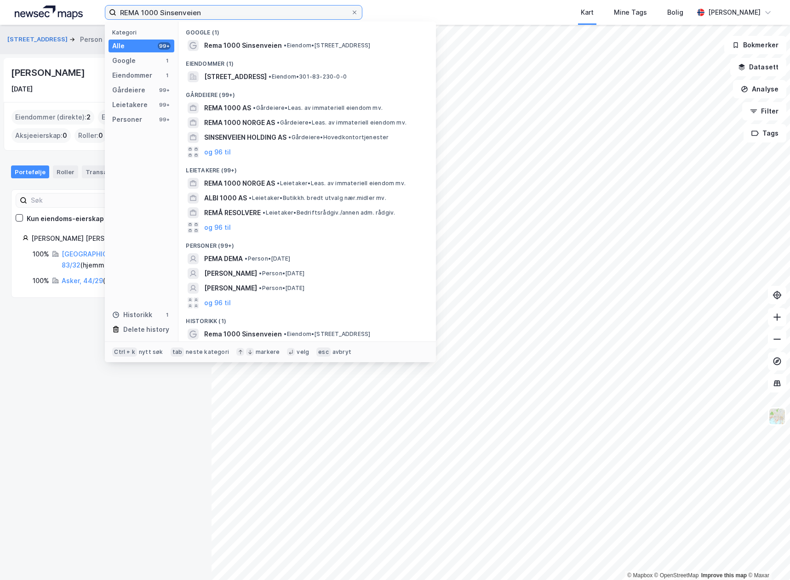
click at [176, 18] on input "REMA 1000 Sinsenveien" at bounding box center [233, 13] width 235 height 14
paste input "Voll"
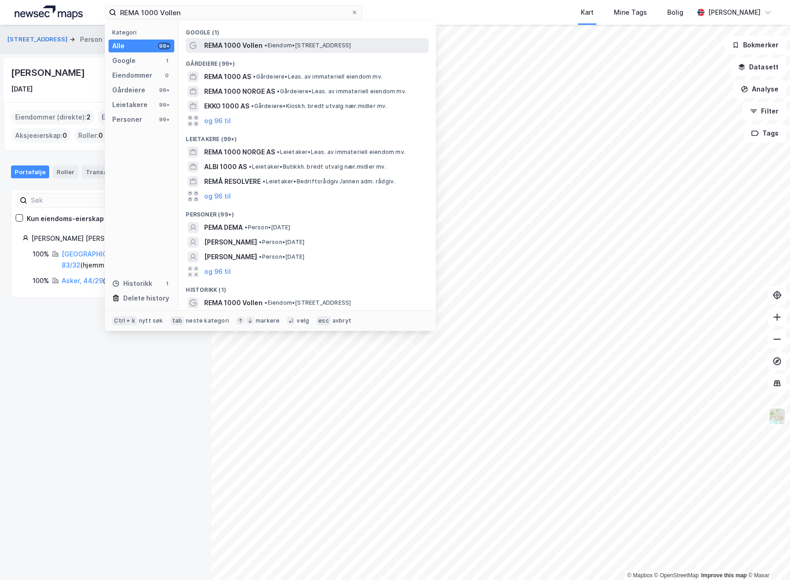
click at [266, 47] on span "•" at bounding box center [265, 45] width 3 height 7
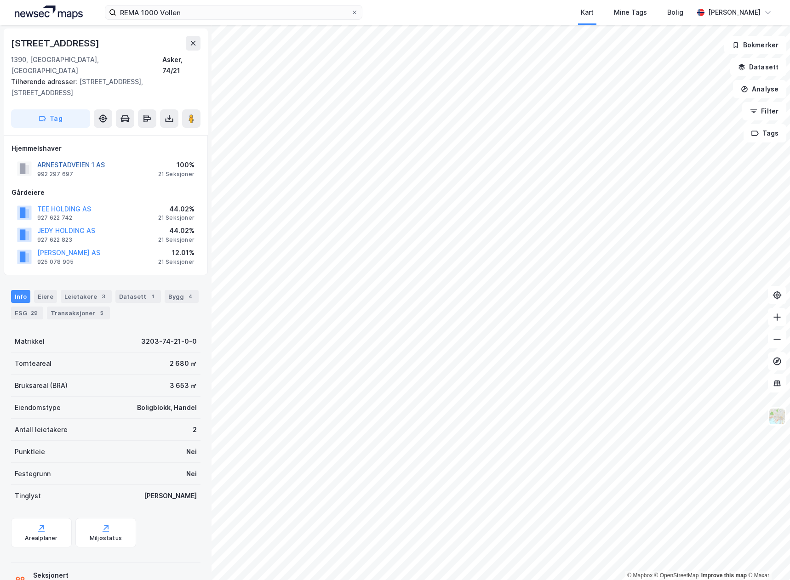
click at [0, 0] on button "ARNESTADVEIEN 1 AS" at bounding box center [0, 0] width 0 height 0
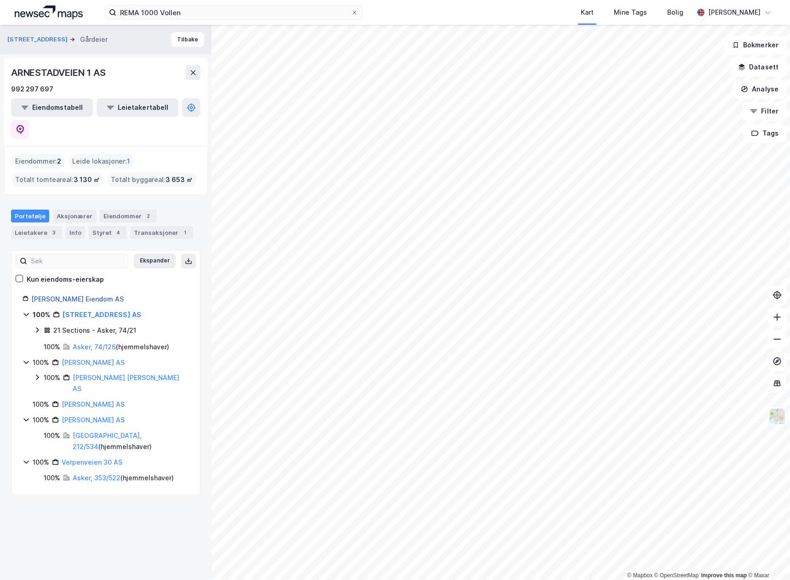
click at [69, 295] on link "Jens Evensen Eiendom AS" at bounding box center [77, 299] width 92 height 8
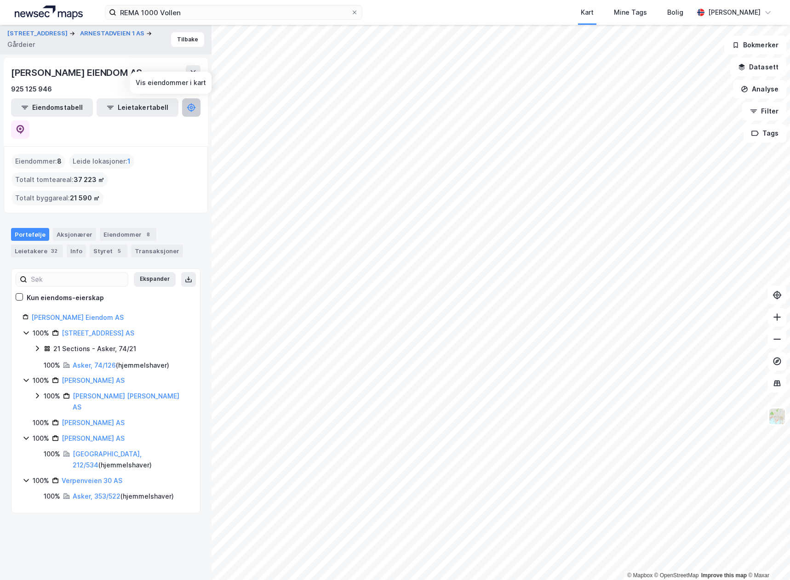
click at [182, 103] on button at bounding box center [191, 107] width 18 height 18
click at [22, 127] on icon at bounding box center [20, 128] width 3 height 3
click at [99, 329] on link "Arnestadveien 1 AS" at bounding box center [98, 333] width 73 height 8
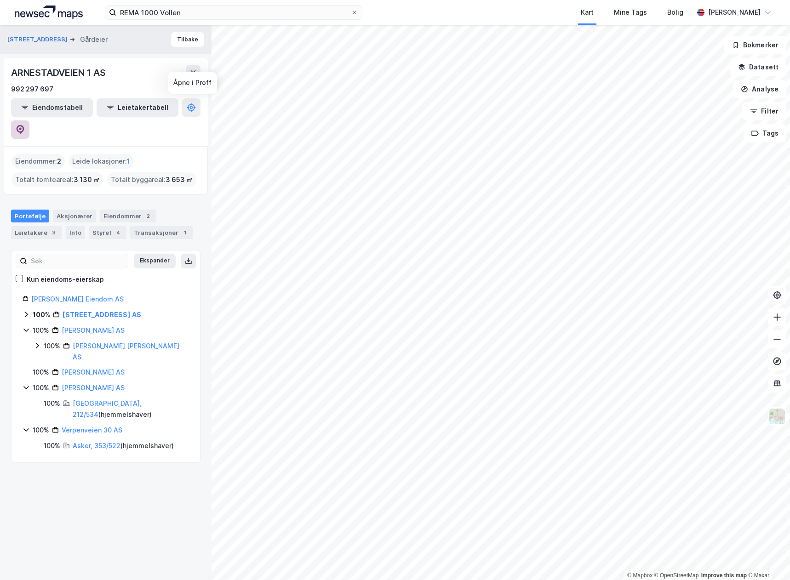
click at [25, 125] on icon at bounding box center [20, 129] width 9 height 9
drag, startPoint x: 123, startPoint y: 277, endPoint x: 31, endPoint y: 277, distance: 92.5
click at [31, 294] on div "Jens Evensen Eiendom AS" at bounding box center [106, 299] width 167 height 11
copy link "Jens Evensen Eiendom AS"
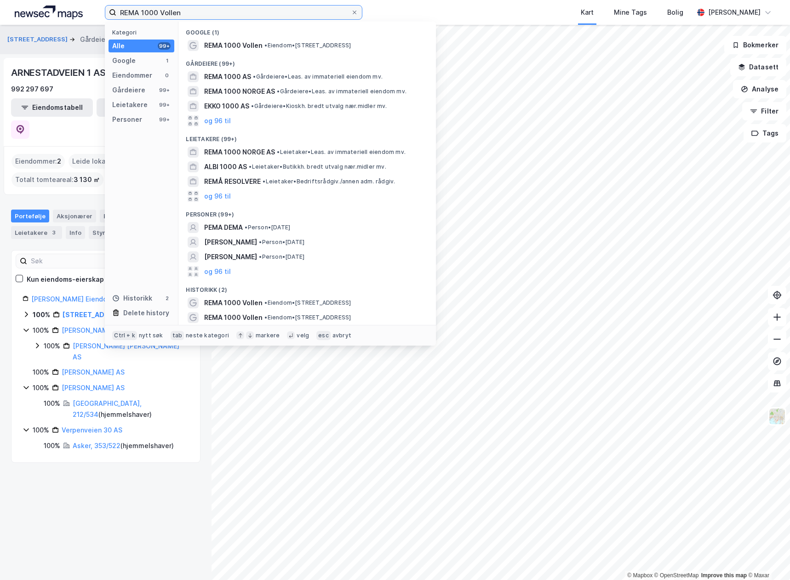
click at [184, 12] on input "REMA 1000 Vollen" at bounding box center [233, 13] width 235 height 14
paste input "Jens Evensen Eiendom AS"
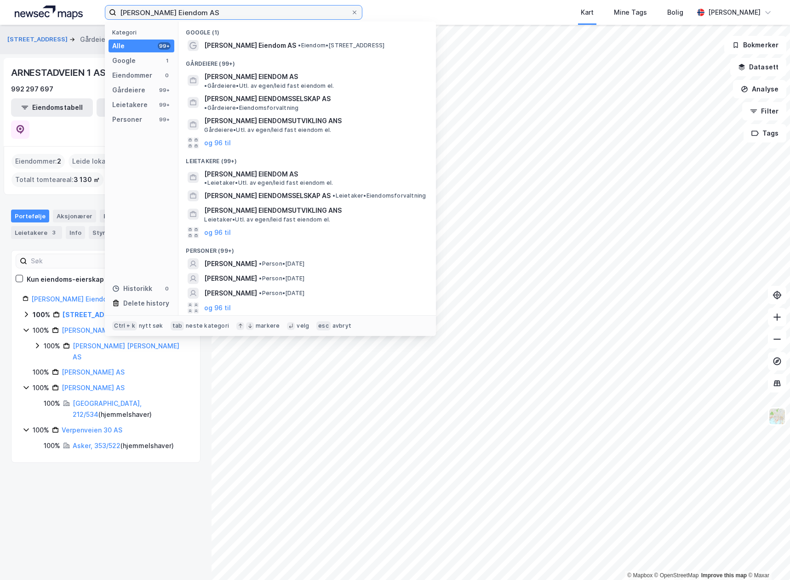
click at [184, 12] on input "Jens Evensen Eiendom AS" at bounding box center [233, 13] width 235 height 14
click at [218, 9] on input "Jens Evensen Eiendom AS" at bounding box center [233, 13] width 235 height 14
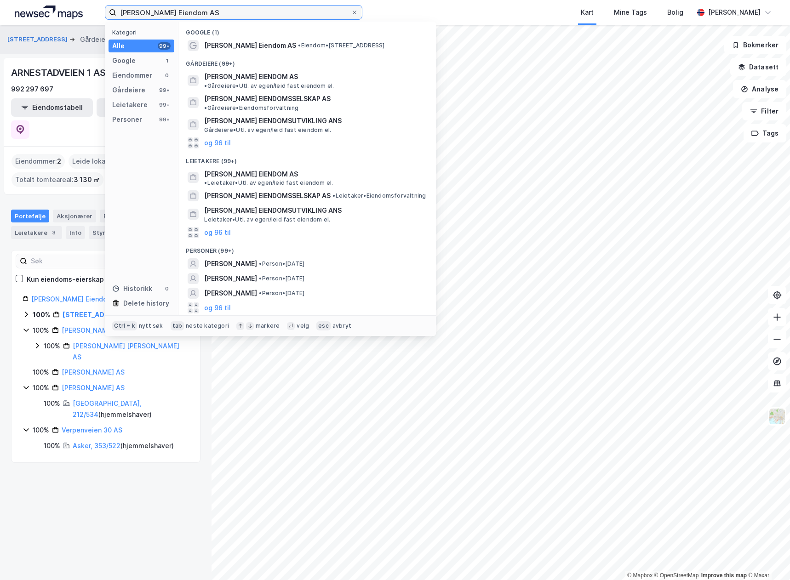
click at [218, 9] on input "Jens Evensen Eiendom AS" at bounding box center [233, 13] width 235 height 14
paste input "Arnestadveien 1"
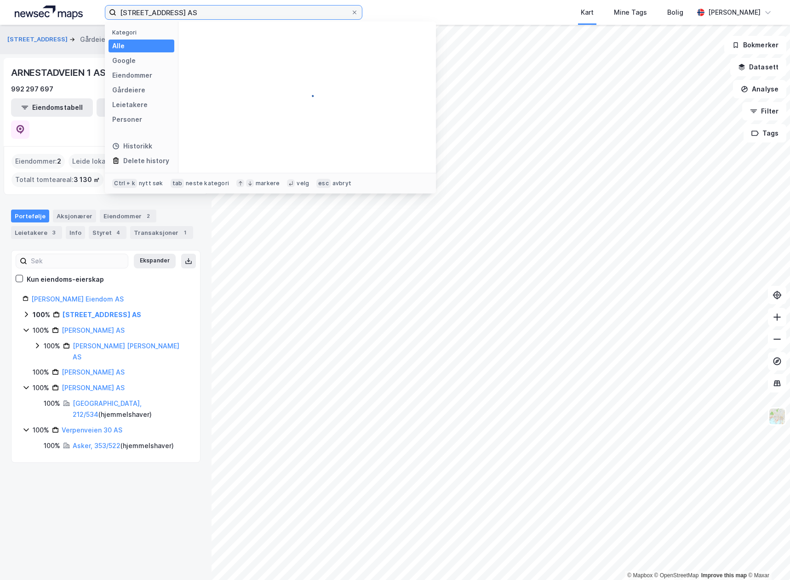
type input "Arnestadveien 1 AS"
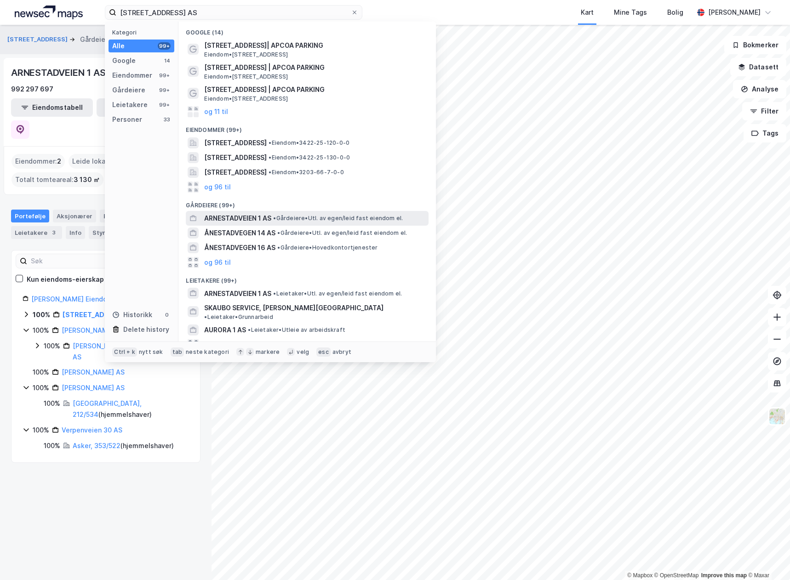
click at [250, 221] on span "ARNESTADVEIEN 1 AS" at bounding box center [237, 218] width 67 height 11
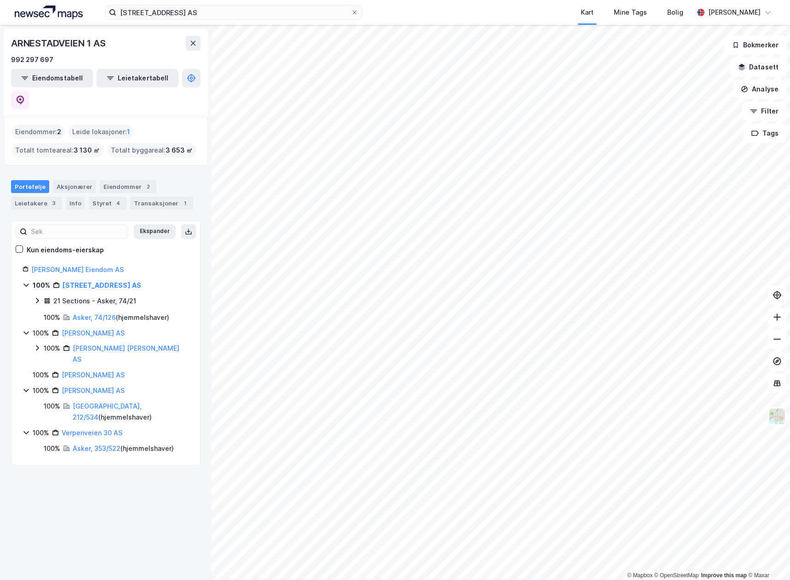
click at [78, 296] on div "21 Sections - Asker, 74/21" at bounding box center [94, 301] width 83 height 11
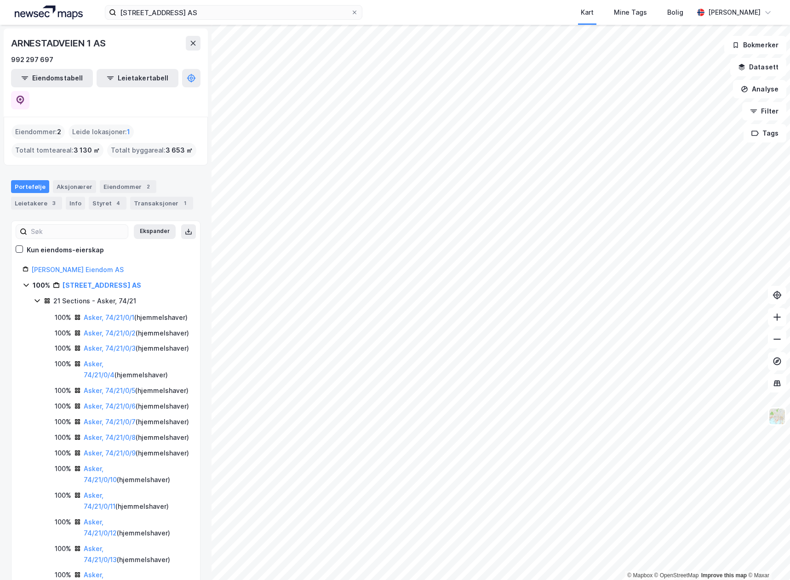
click at [36, 297] on icon at bounding box center [37, 300] width 7 height 7
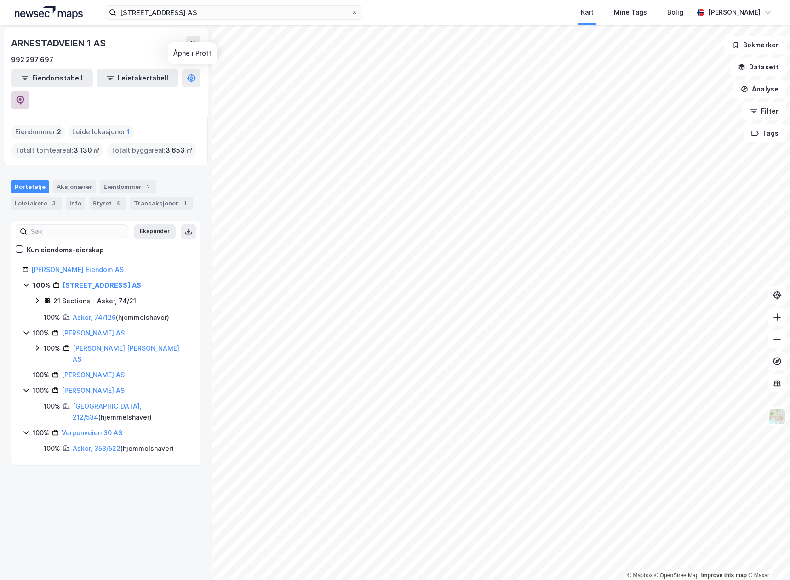
click at [25, 96] on icon at bounding box center [20, 100] width 9 height 9
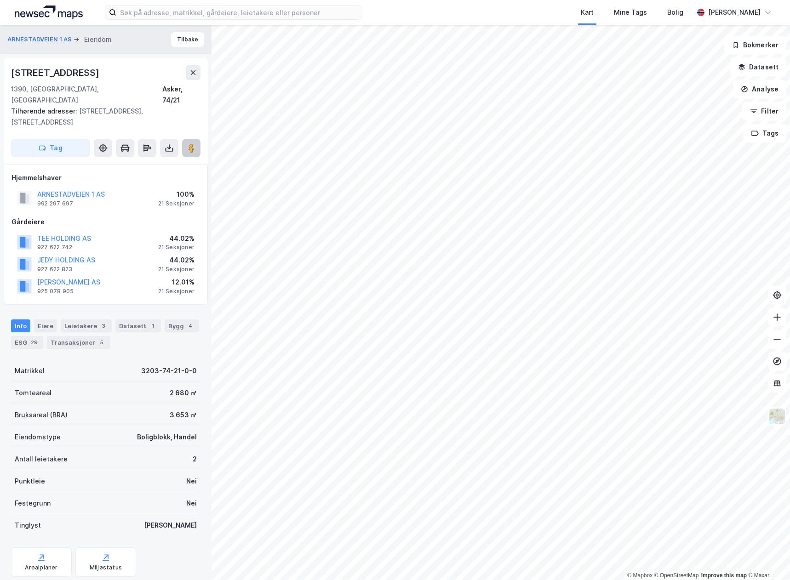
click at [197, 139] on button at bounding box center [191, 148] width 18 height 18
